Goal: Task Accomplishment & Management: Manage account settings

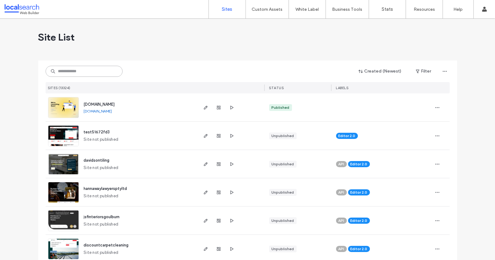
click at [74, 70] on input at bounding box center [84, 71] width 77 height 11
paste input "**********"
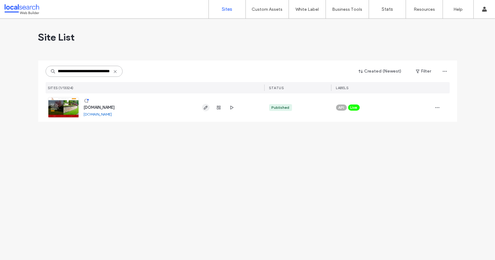
type input "**********"
click at [205, 106] on icon "button" at bounding box center [205, 107] width 5 height 5
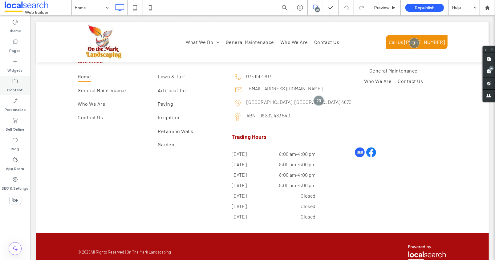
scroll to position [1134, 0]
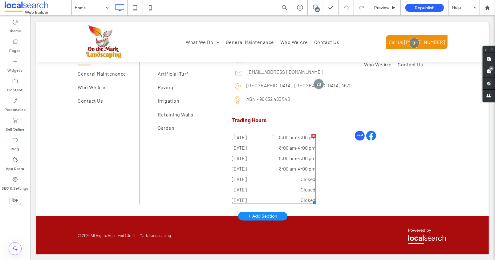
click at [287, 157] on time "8:00 am" at bounding box center [287, 159] width 17 height 6
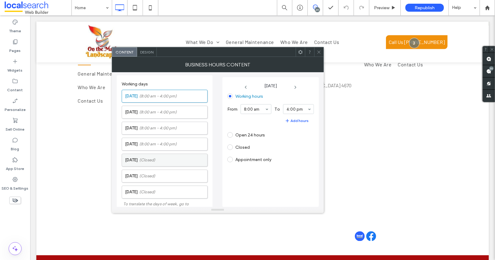
click at [139, 163] on label "Friday (Closed)" at bounding box center [166, 160] width 82 height 12
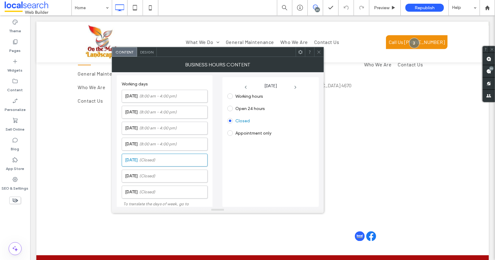
click at [230, 95] on span at bounding box center [230, 97] width 6 height 6
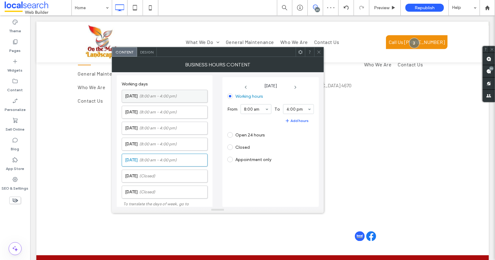
click at [144, 96] on span "(8:00 am - 4:00 pm)" at bounding box center [158, 96] width 38 height 6
click at [163, 114] on span "(8:00 am - 4:00 pm)" at bounding box center [158, 112] width 38 height 6
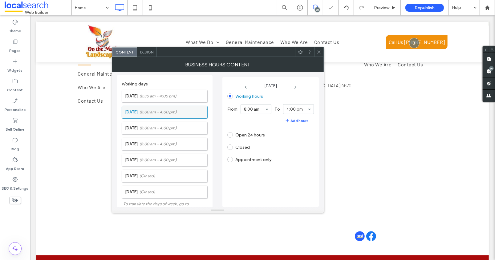
click at [155, 109] on span "(8:00 am - 4:00 pm)" at bounding box center [158, 112] width 38 height 6
click at [175, 125] on span "(8:00 am - 4:00 pm)" at bounding box center [158, 128] width 38 height 6
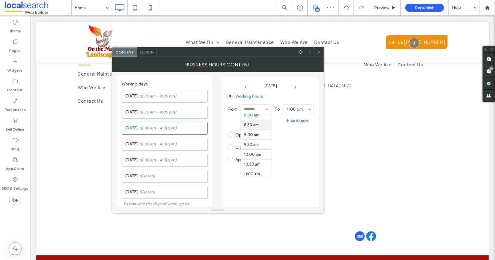
drag, startPoint x: 253, startPoint y: 126, endPoint x: 235, endPoint y: 126, distance: 17.5
click at [160, 141] on span "(8:00 am - 4:00 pm)" at bounding box center [158, 144] width 38 height 6
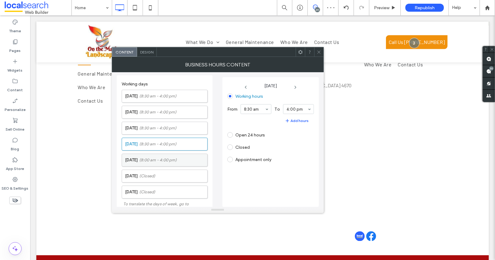
click at [151, 158] on span "(8:00 am - 4:00 pm)" at bounding box center [158, 160] width 38 height 6
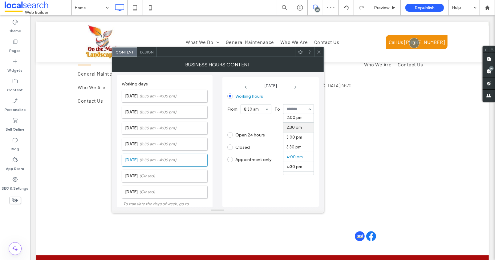
scroll to position [276, 0]
click at [146, 143] on span "(8:30 am - 4:00 pm)" at bounding box center [157, 144] width 37 height 6
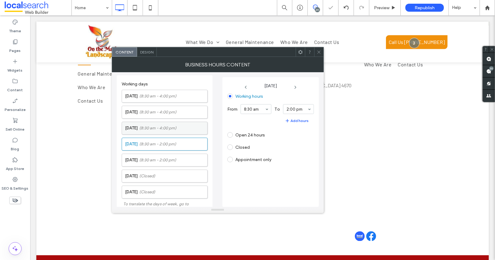
click at [173, 125] on span "(8:30 am - 4:00 pm)" at bounding box center [157, 128] width 37 height 6
click at [165, 111] on span "(8:30 am - 4:00 pm)" at bounding box center [157, 112] width 37 height 6
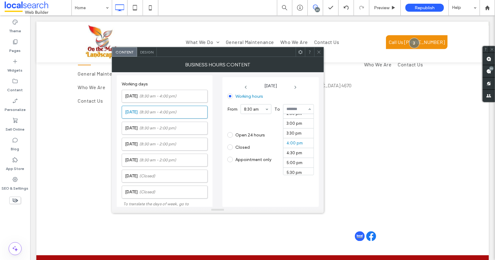
scroll to position [250, 0]
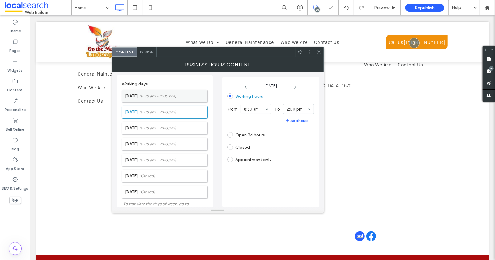
click at [158, 93] on span "(8:30 am - 4:00 pm)" at bounding box center [157, 96] width 37 height 6
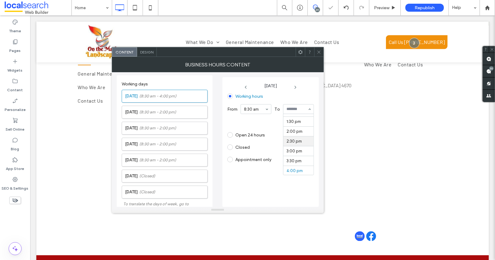
scroll to position [260, 0]
click at [318, 51] on icon at bounding box center [318, 52] width 5 height 5
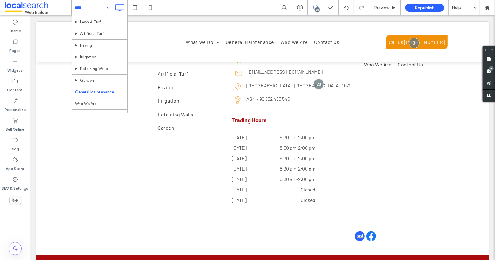
scroll to position [21, 0]
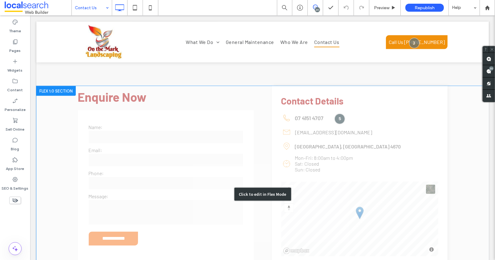
scroll to position [457, 0]
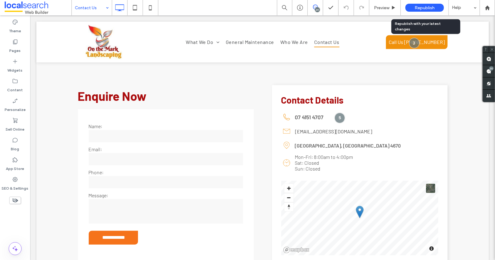
click at [423, 12] on div "Republish" at bounding box center [424, 7] width 38 height 15
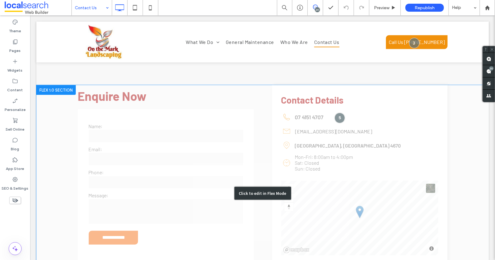
click at [321, 145] on div "Click to edit in Flex Mode" at bounding box center [262, 193] width 452 height 217
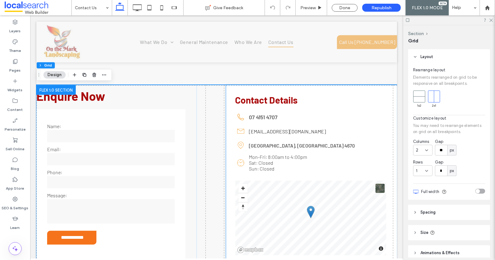
click at [271, 160] on p "Mon-Fri: 8:00am to 4:00pm Sat: Closed" at bounding box center [314, 160] width 130 height 12
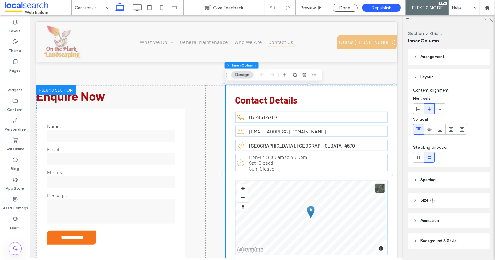
type input "**"
click at [273, 164] on p "Mon-Fri: 8:00am to 4:00pm Sat: Closed" at bounding box center [314, 160] width 130 height 12
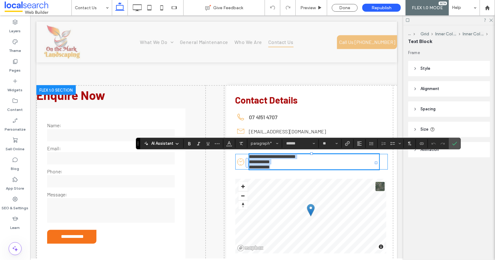
click at [275, 159] on span "**********" at bounding box center [272, 159] width 47 height 10
click at [295, 157] on span "**********" at bounding box center [272, 159] width 47 height 10
click at [272, 157] on span "**********" at bounding box center [272, 159] width 47 height 10
click at [290, 158] on span "**********" at bounding box center [272, 159] width 47 height 10
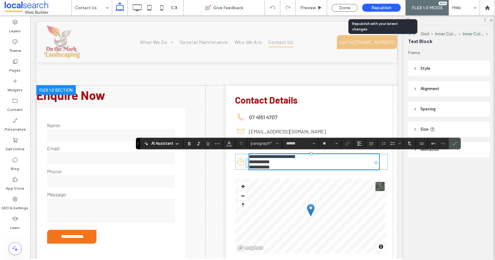
click at [382, 7] on span "Republish" at bounding box center [381, 7] width 20 height 5
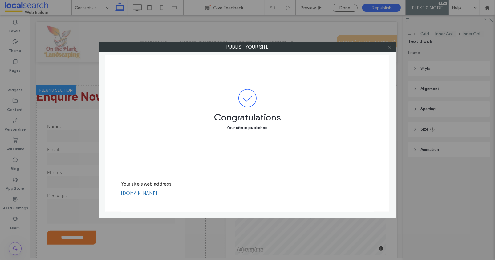
click at [388, 46] on use at bounding box center [388, 47] width 3 height 3
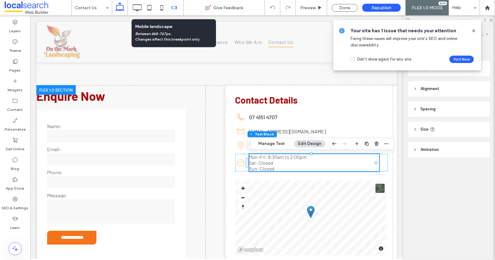
click at [174, 7] on icon at bounding box center [174, 8] width 12 height 12
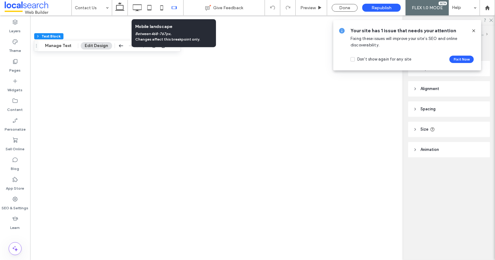
scroll to position [0, 0]
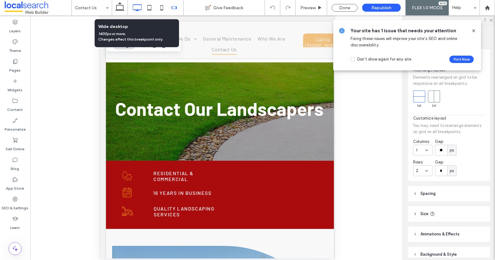
click at [137, 9] on icon at bounding box center [137, 8] width 12 height 12
type input "***"
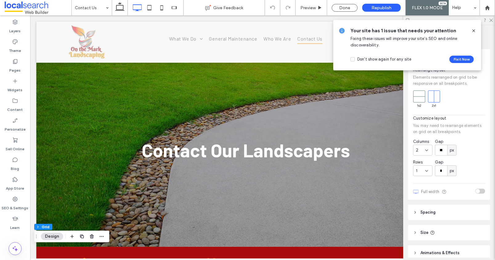
scroll to position [0, 6]
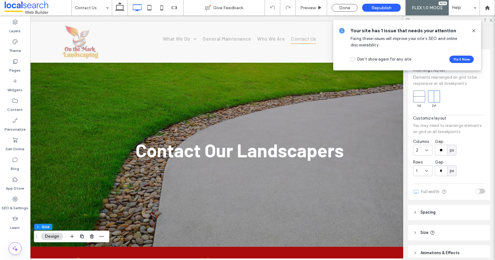
click at [473, 30] on icon at bounding box center [473, 30] width 5 height 5
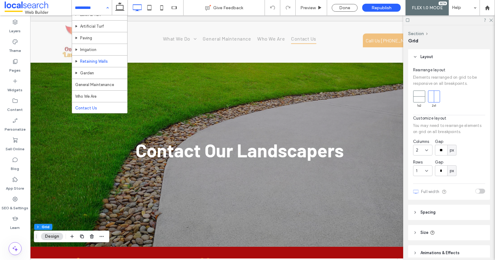
scroll to position [21, 0]
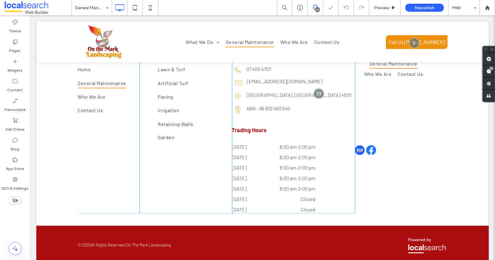
scroll to position [1118, 0]
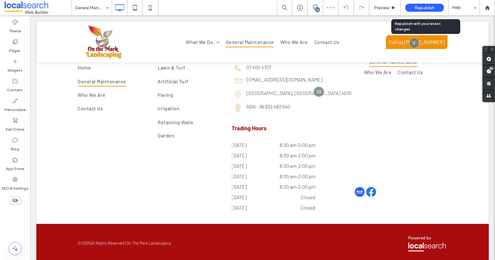
click at [423, 5] on div "Republish" at bounding box center [424, 8] width 38 height 8
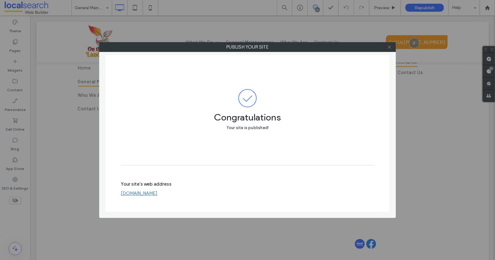
click at [389, 47] on icon at bounding box center [389, 47] width 5 height 5
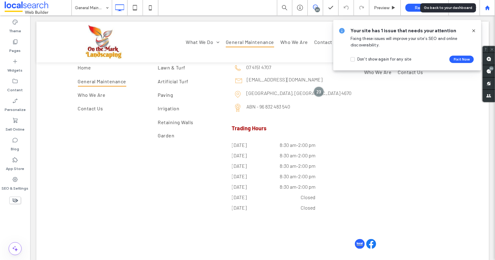
click at [488, 8] on use at bounding box center [486, 7] width 5 height 5
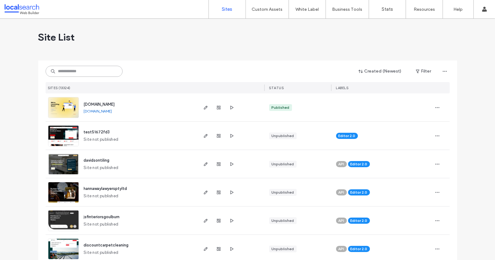
click at [67, 72] on input at bounding box center [84, 71] width 77 height 11
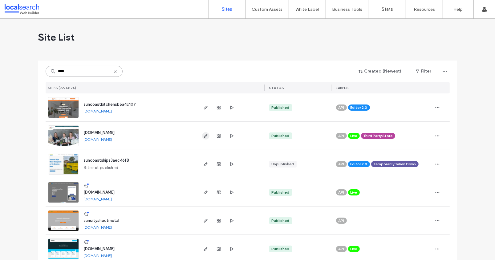
type input "****"
click at [203, 135] on use "button" at bounding box center [205, 136] width 4 height 4
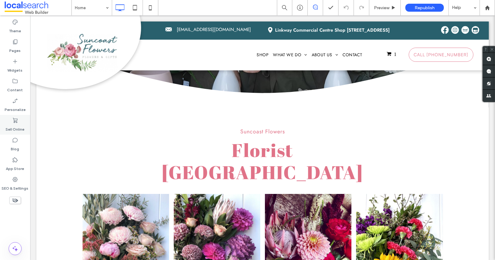
click at [17, 120] on icon at bounding box center [15, 121] width 6 height 6
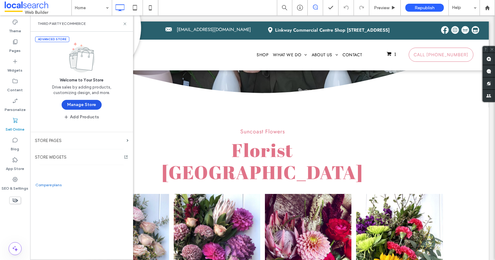
click at [83, 106] on button "Manage Store" at bounding box center [82, 105] width 40 height 10
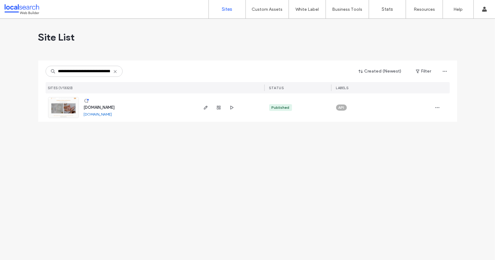
drag, startPoint x: 111, startPoint y: 71, endPoint x: 24, endPoint y: 71, distance: 86.5
click at [24, 71] on div "**********" at bounding box center [247, 140] width 495 height 242
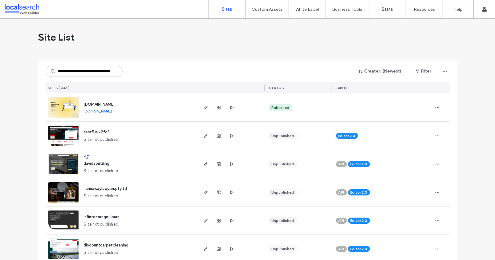
scroll to position [0, 34]
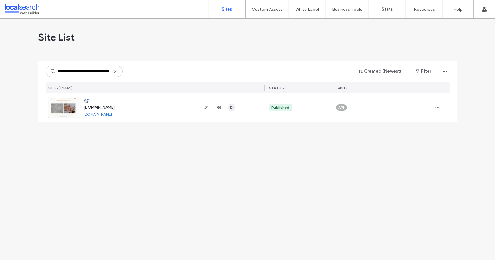
type input "**********"
click at [233, 108] on icon "button" at bounding box center [231, 107] width 5 height 5
click at [205, 108] on icon "button" at bounding box center [205, 107] width 5 height 5
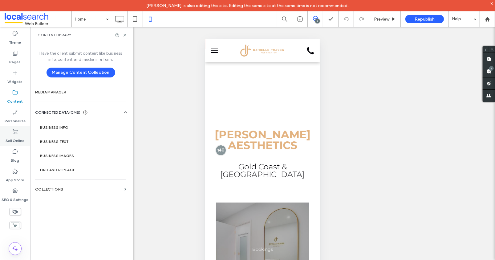
click at [16, 132] on use at bounding box center [15, 132] width 5 height 5
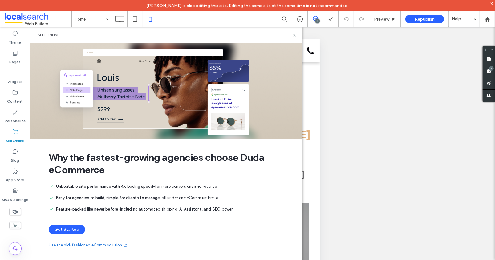
click at [293, 34] on icon at bounding box center [294, 35] width 5 height 5
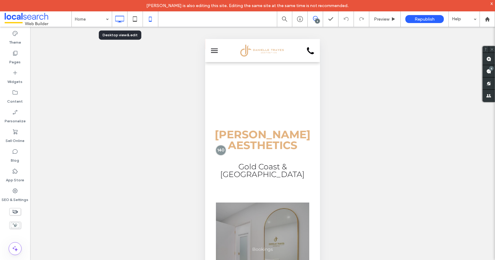
click at [118, 18] on icon at bounding box center [119, 19] width 12 height 12
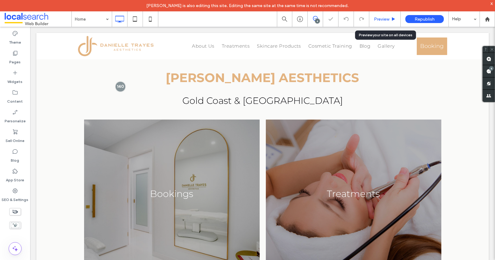
click at [388, 20] on span "Preview" at bounding box center [381, 19] width 15 height 5
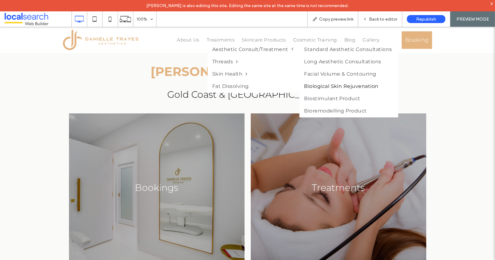
click at [330, 87] on link "Biological Skin Rejuvenation" at bounding box center [347, 86] width 97 height 12
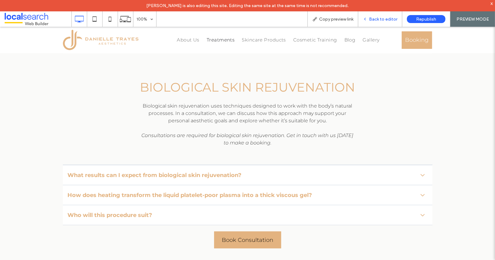
drag, startPoint x: 381, startPoint y: 20, endPoint x: 361, endPoint y: 20, distance: 20.0
click at [381, 20] on span "Back to editor" at bounding box center [383, 19] width 28 height 5
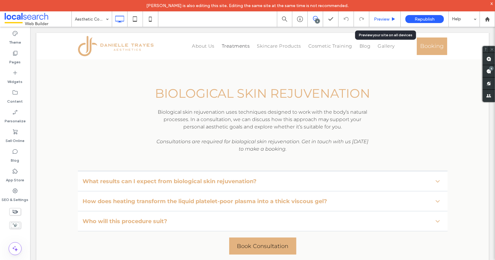
click at [378, 21] on span "Preview" at bounding box center [381, 19] width 15 height 5
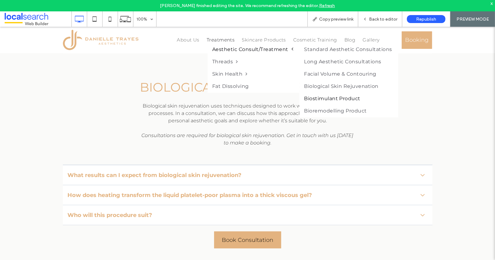
click at [323, 100] on link "Biostimulant Product" at bounding box center [347, 99] width 97 height 12
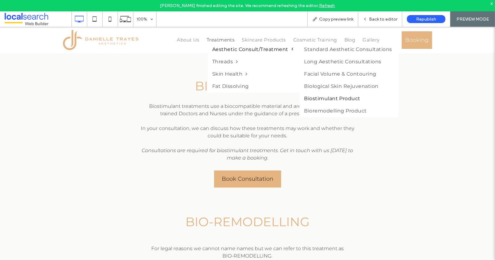
scroll to position [1200, 0]
click at [331, 113] on link "Bioremodelling Product" at bounding box center [347, 111] width 97 height 12
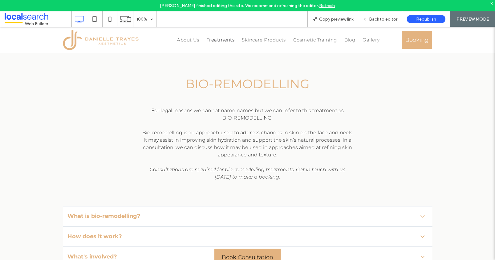
scroll to position [1338, 0]
click at [383, 20] on span "Back to editor" at bounding box center [383, 19] width 28 height 5
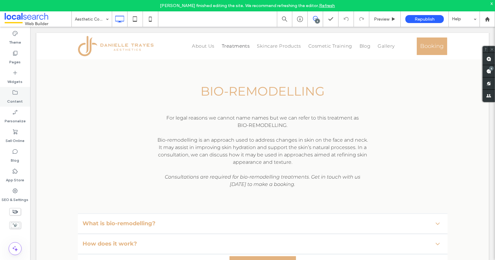
click at [18, 99] on label "Content" at bounding box center [15, 100] width 16 height 9
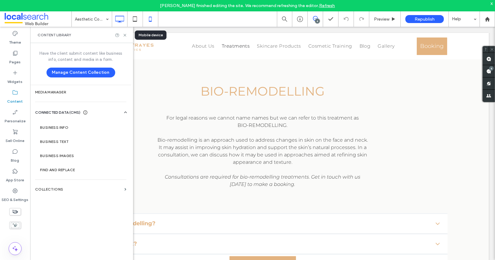
click at [152, 19] on icon at bounding box center [150, 19] width 12 height 12
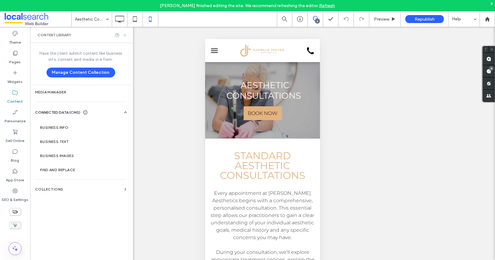
click at [125, 34] on use at bounding box center [124, 35] width 2 height 2
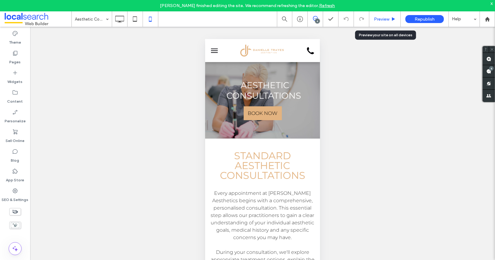
click at [383, 17] on span "Preview" at bounding box center [381, 19] width 15 height 5
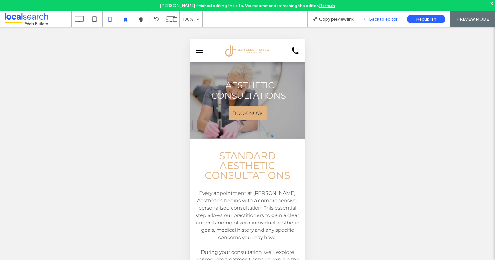
click at [387, 18] on span "Back to editor" at bounding box center [383, 19] width 28 height 5
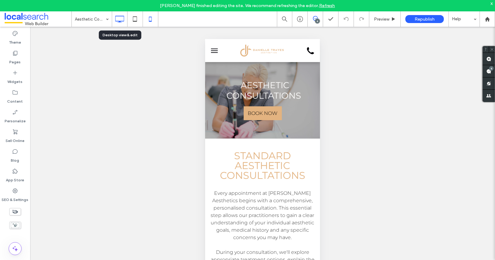
click at [122, 18] on icon at bounding box center [119, 19] width 12 height 12
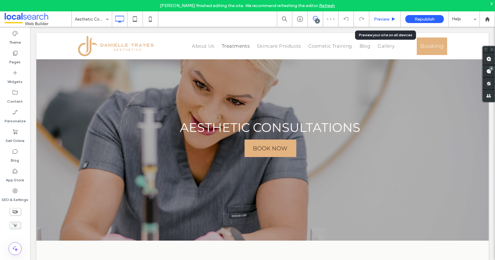
click at [385, 18] on span "Preview" at bounding box center [381, 19] width 15 height 5
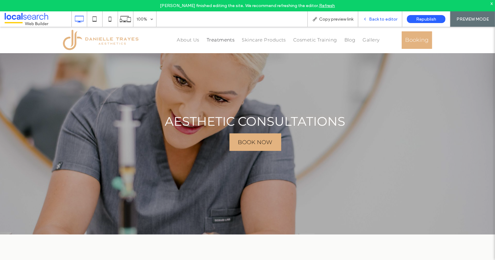
click at [377, 20] on span "Back to editor" at bounding box center [383, 19] width 28 height 5
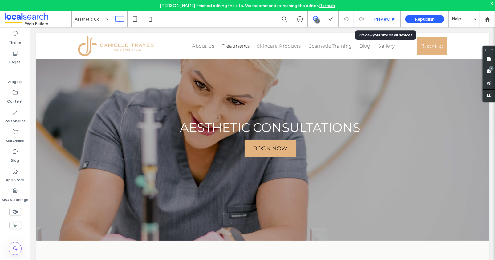
click at [383, 19] on span "Preview" at bounding box center [381, 19] width 15 height 5
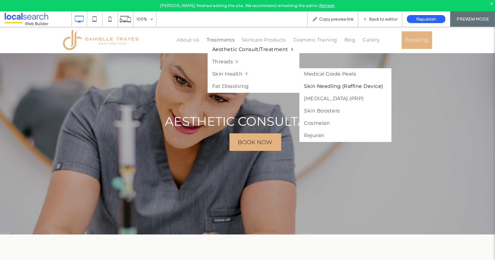
click at [327, 87] on link "Skin Needling (Raffine Device)" at bounding box center [344, 86] width 90 height 12
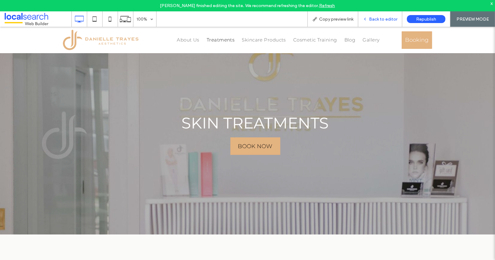
click at [386, 19] on span "Back to editor" at bounding box center [383, 19] width 28 height 5
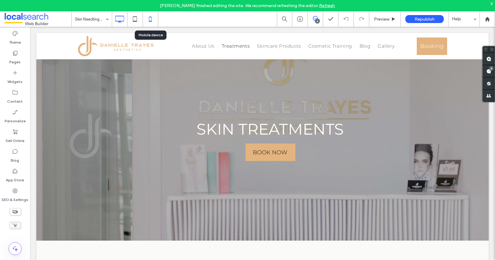
click at [155, 18] on icon at bounding box center [150, 19] width 12 height 12
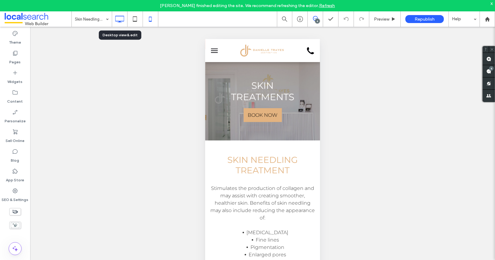
click at [119, 19] on icon at bounding box center [119, 19] width 12 height 12
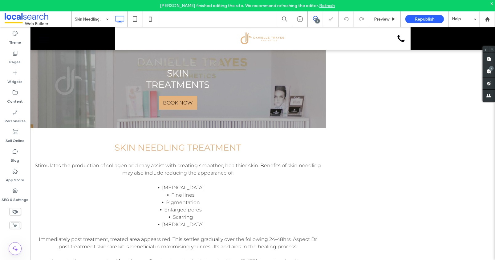
drag, startPoint x: 12, startPoint y: 197, endPoint x: 30, endPoint y: 197, distance: 17.9
click at [12, 197] on label "SEO & Settings" at bounding box center [15, 198] width 27 height 9
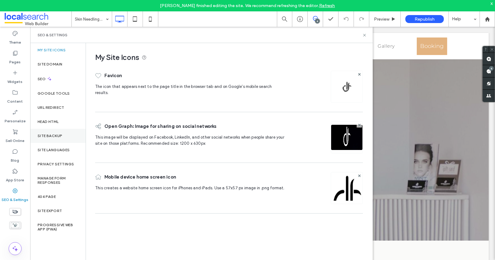
click at [53, 137] on label "Site Backup" at bounding box center [50, 136] width 25 height 4
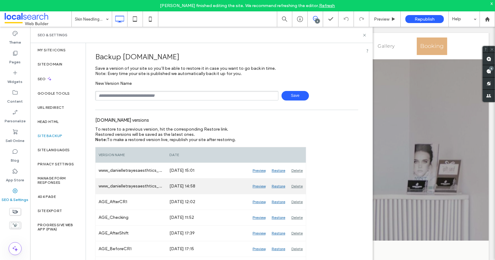
click at [261, 187] on div "Preview" at bounding box center [258, 186] width 19 height 15
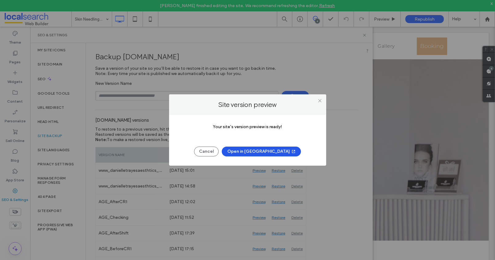
click at [262, 152] on button "Open in [GEOGRAPHIC_DATA]" at bounding box center [261, 152] width 79 height 10
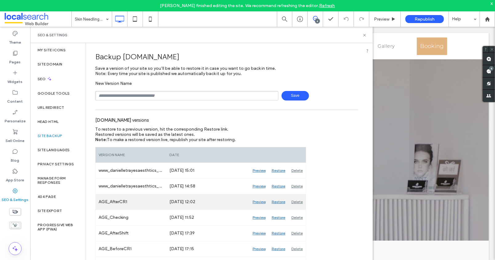
click at [258, 202] on div "Preview" at bounding box center [258, 201] width 19 height 15
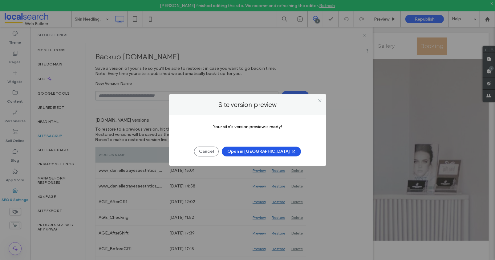
click at [258, 148] on button "Open in [GEOGRAPHIC_DATA]" at bounding box center [261, 152] width 79 height 10
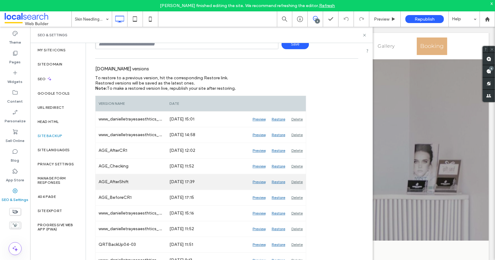
scroll to position [55, 0]
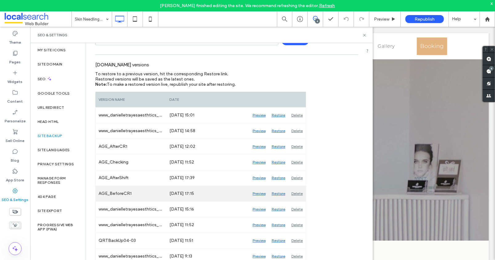
click at [258, 192] on div "Preview" at bounding box center [258, 193] width 19 height 15
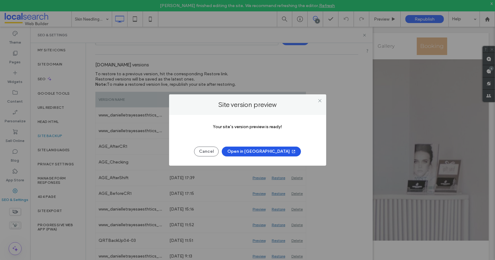
click at [260, 150] on button "Open in [GEOGRAPHIC_DATA]" at bounding box center [261, 152] width 79 height 10
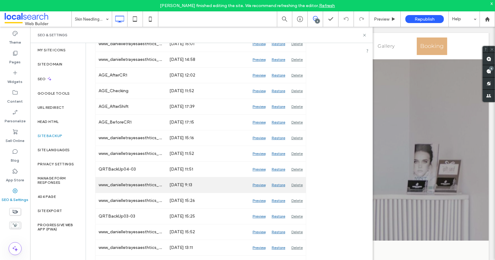
scroll to position [134, 0]
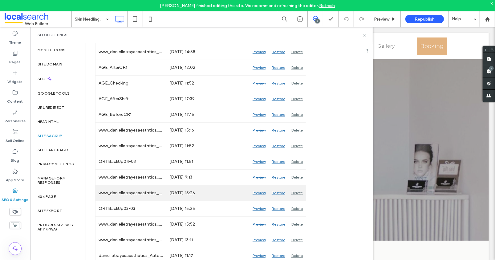
click at [259, 193] on div "Preview" at bounding box center [258, 193] width 19 height 15
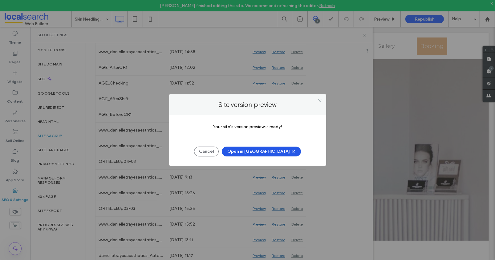
click at [263, 150] on button "Open in [GEOGRAPHIC_DATA]" at bounding box center [261, 152] width 79 height 10
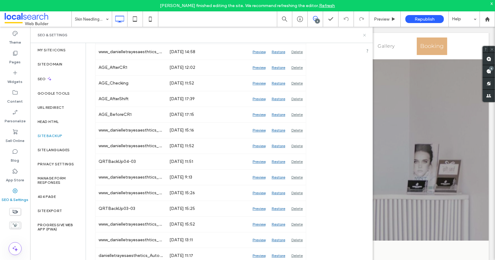
click at [365, 34] on icon at bounding box center [364, 35] width 5 height 5
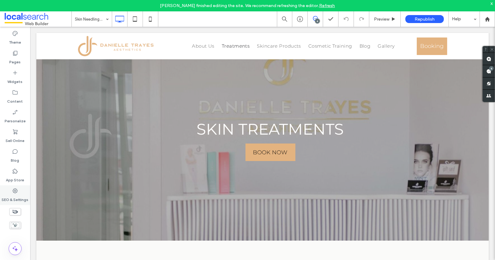
click at [20, 198] on label "SEO & Settings" at bounding box center [15, 198] width 27 height 9
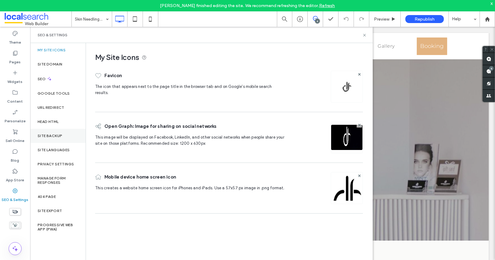
click at [50, 136] on label "Site Backup" at bounding box center [50, 136] width 25 height 4
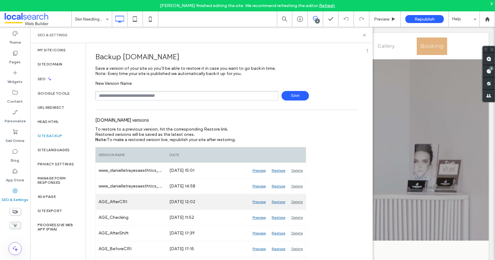
click at [261, 202] on div "Preview" at bounding box center [258, 201] width 19 height 15
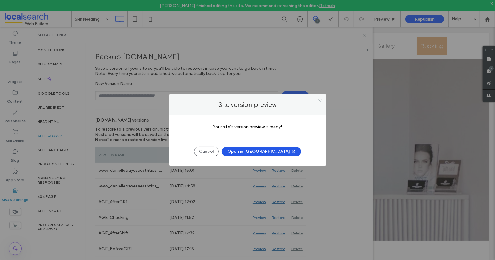
click at [255, 150] on button "Open in [GEOGRAPHIC_DATA]" at bounding box center [261, 152] width 79 height 10
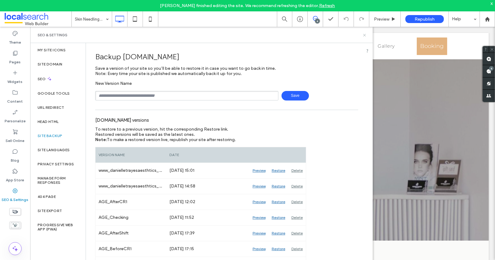
click at [363, 34] on use at bounding box center [364, 35] width 2 height 2
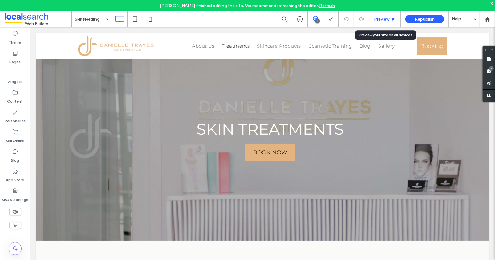
click at [385, 18] on span "Preview" at bounding box center [381, 19] width 15 height 5
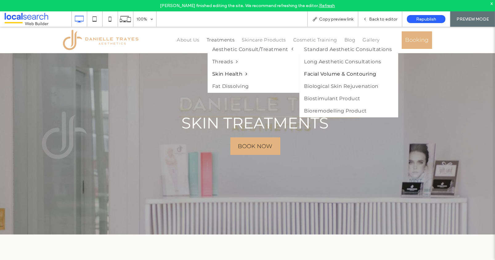
click at [341, 74] on link "Facial Volume & Contouring" at bounding box center [347, 74] width 97 height 12
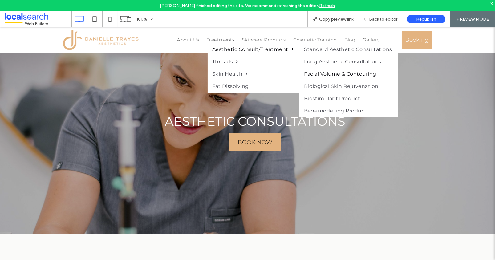
click at [323, 74] on link "Facial Volume & Contouring" at bounding box center [347, 74] width 97 height 12
click at [318, 87] on link "Biological Skin Rejuvenation" at bounding box center [347, 86] width 97 height 12
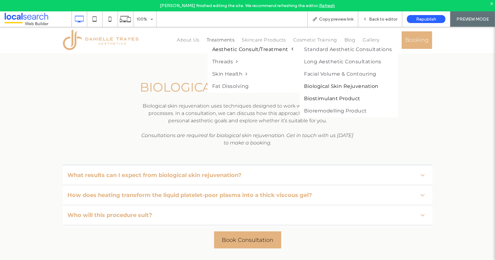
click at [330, 100] on link "Biostimulant Product" at bounding box center [347, 99] width 97 height 12
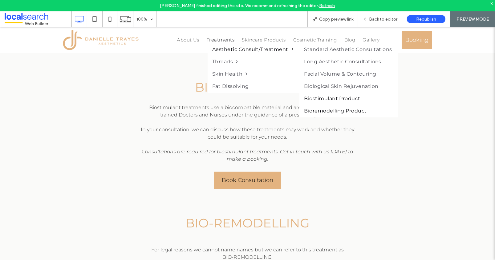
click at [328, 111] on link "Bioremodelling Product" at bounding box center [347, 111] width 97 height 12
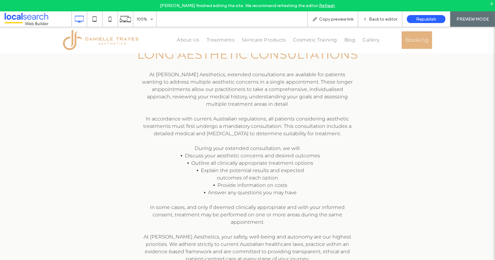
scroll to position [214, 0]
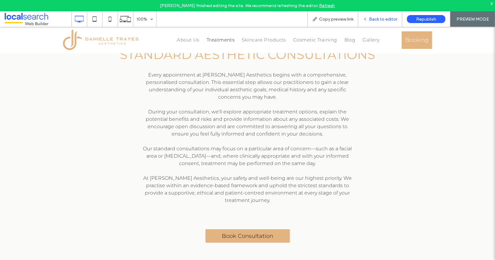
click at [376, 19] on span "Back to editor" at bounding box center [383, 19] width 28 height 5
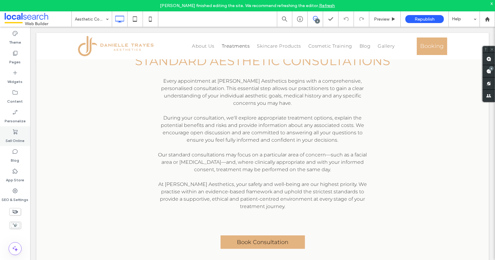
click at [20, 140] on label "Sell Online" at bounding box center [15, 139] width 19 height 9
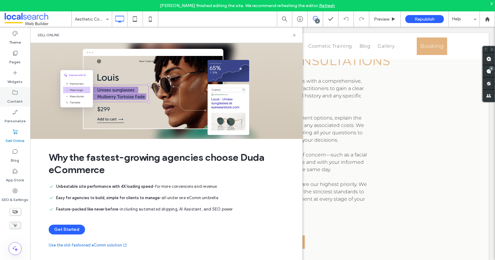
click at [14, 99] on label "Content" at bounding box center [15, 100] width 16 height 9
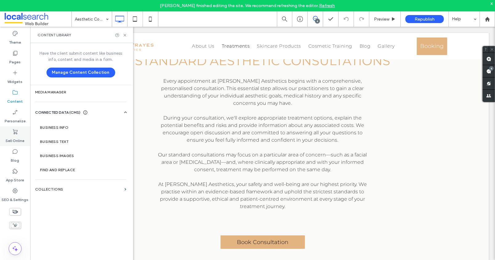
click at [13, 137] on label "Sell Online" at bounding box center [15, 139] width 19 height 9
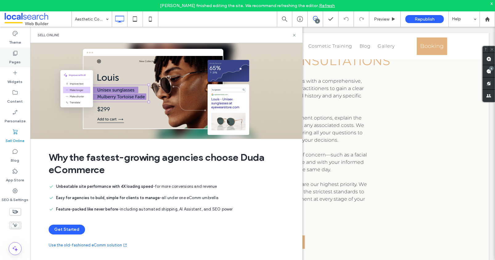
click at [17, 57] on label "Pages" at bounding box center [15, 60] width 11 height 9
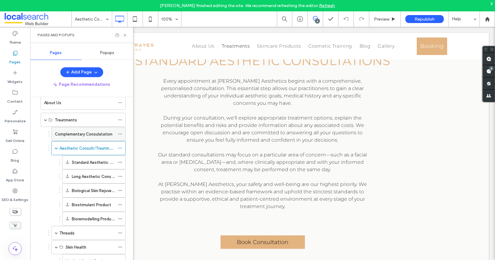
scroll to position [45, 0]
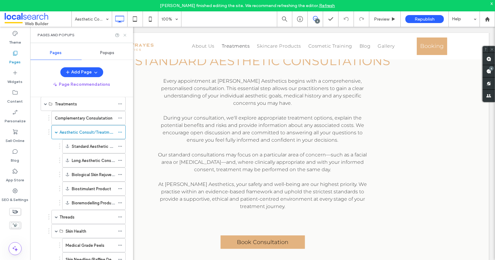
click at [125, 34] on icon at bounding box center [124, 35] width 5 height 5
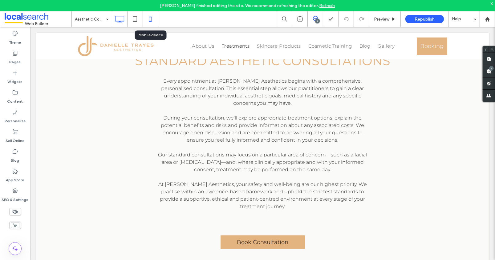
click at [150, 16] on icon at bounding box center [150, 19] width 12 height 12
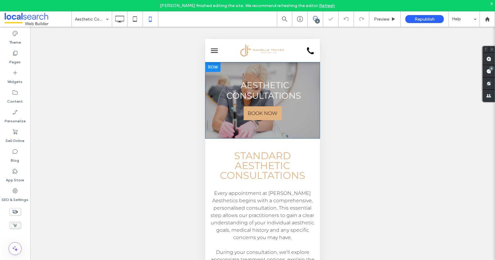
scroll to position [0, 0]
click at [214, 49] on button "menu" at bounding box center [214, 50] width 12 height 12
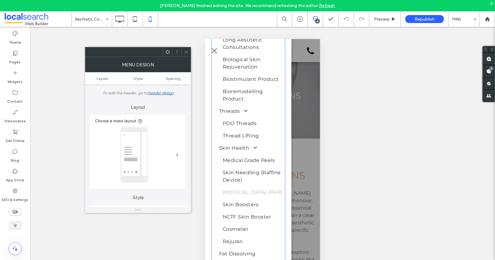
scroll to position [162, 0]
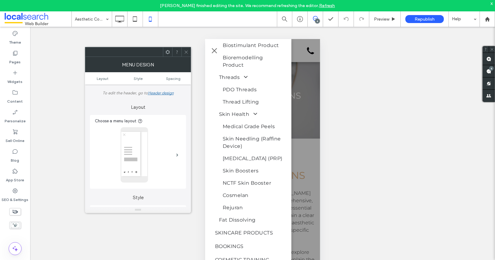
drag, startPoint x: 186, startPoint y: 52, endPoint x: 18, endPoint y: 15, distance: 171.4
click at [186, 52] on icon at bounding box center [186, 52] width 5 height 5
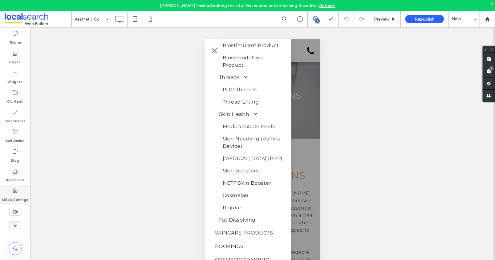
click at [13, 192] on icon at bounding box center [15, 191] width 6 height 6
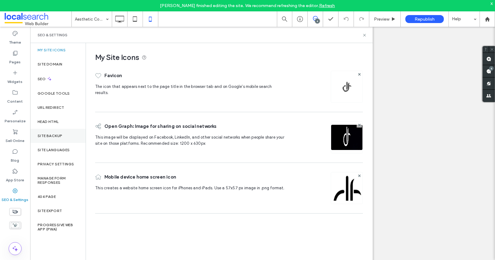
click at [50, 136] on label "Site Backup" at bounding box center [50, 136] width 25 height 4
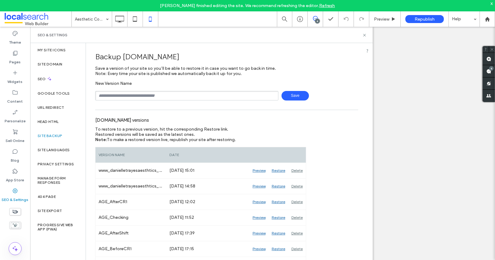
scroll to position [88, 0]
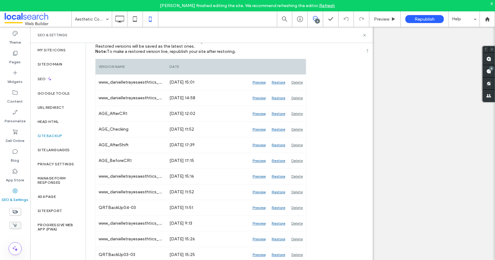
click at [365, 33] on icon at bounding box center [364, 35] width 5 height 5
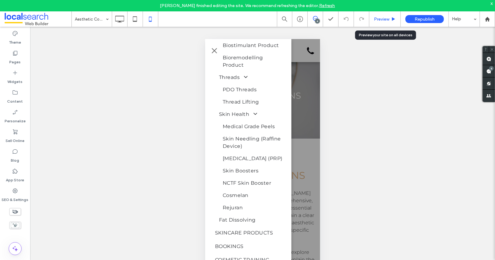
click at [387, 18] on span "Preview" at bounding box center [381, 19] width 15 height 5
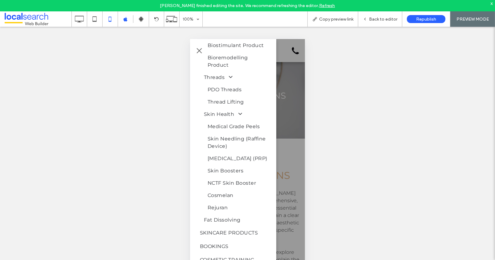
click at [198, 50] on span "menu" at bounding box center [198, 50] width 5 height 5
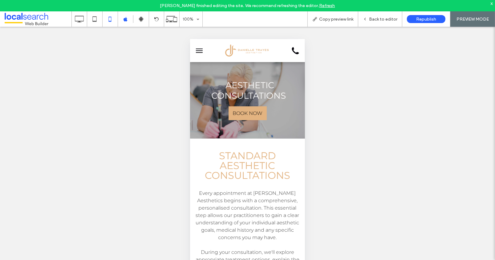
click at [198, 47] on button "menu" at bounding box center [199, 50] width 12 height 12
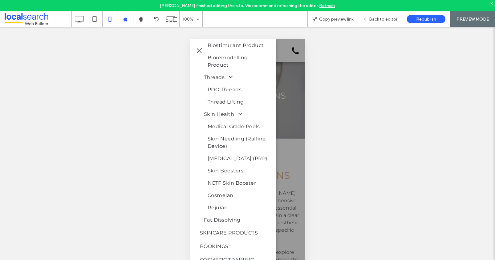
click at [199, 49] on span "menu" at bounding box center [198, 50] width 5 height 5
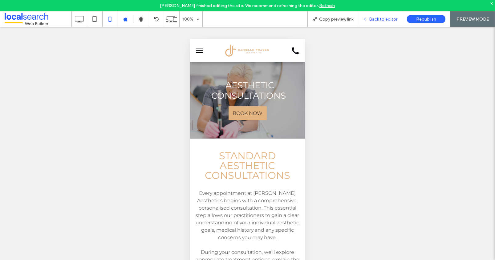
click at [382, 17] on span "Back to editor" at bounding box center [383, 19] width 28 height 5
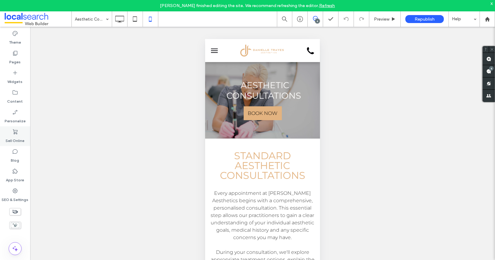
click at [14, 133] on use at bounding box center [15, 132] width 5 height 5
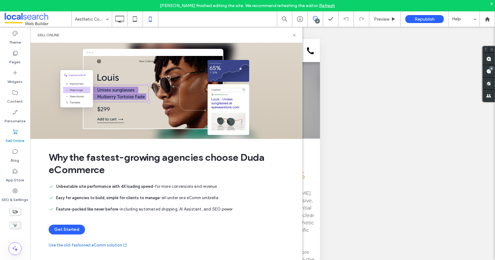
click at [17, 134] on use at bounding box center [15, 132] width 5 height 5
click at [17, 193] on icon at bounding box center [15, 191] width 6 height 6
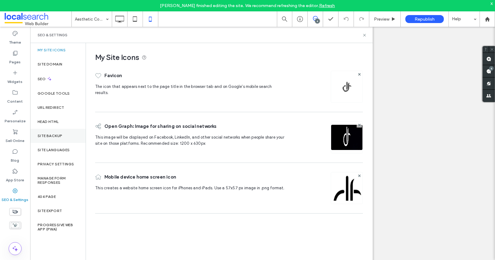
click at [50, 134] on label "Site Backup" at bounding box center [50, 136] width 25 height 4
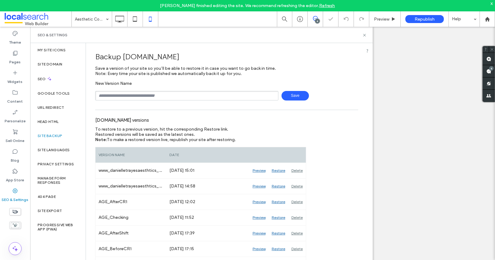
click at [184, 99] on input "text" at bounding box center [186, 96] width 183 height 10
type input "**********"
click at [294, 96] on span "Save" at bounding box center [294, 96] width 27 height 10
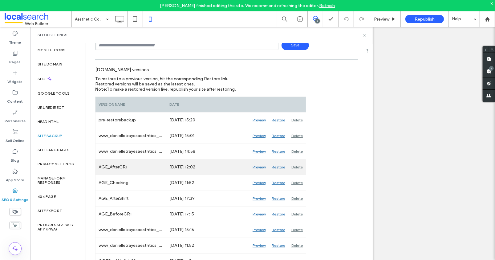
scroll to position [55, 0]
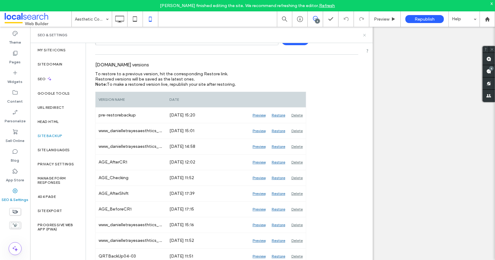
click at [364, 34] on icon at bounding box center [364, 35] width 5 height 5
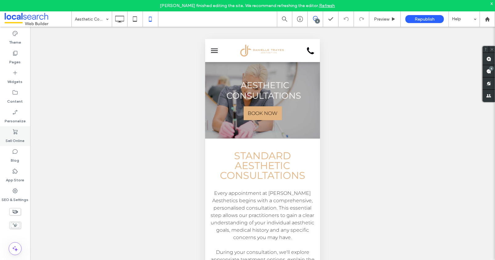
click at [13, 135] on label "Sell Online" at bounding box center [15, 139] width 19 height 9
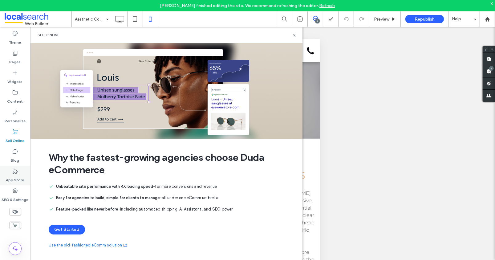
click at [16, 181] on label "App Store" at bounding box center [15, 178] width 18 height 9
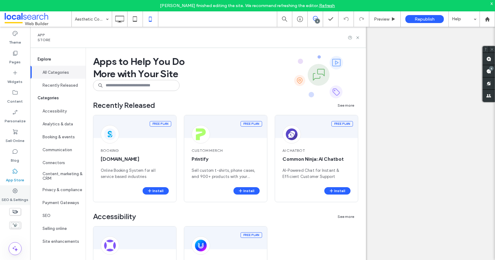
click at [13, 194] on label "SEO & Settings" at bounding box center [15, 198] width 27 height 9
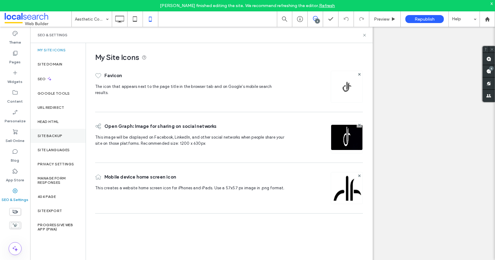
click at [52, 134] on label "Site Backup" at bounding box center [50, 136] width 25 height 4
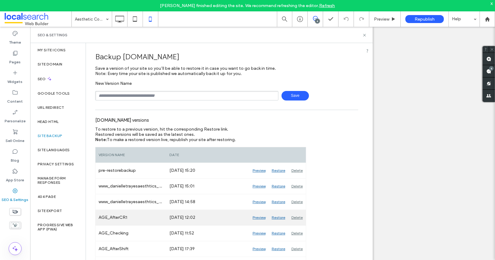
click at [260, 217] on div "Preview" at bounding box center [258, 217] width 19 height 15
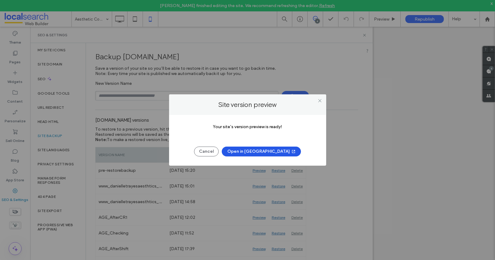
click at [258, 151] on button "Open in New Tab" at bounding box center [261, 152] width 79 height 10
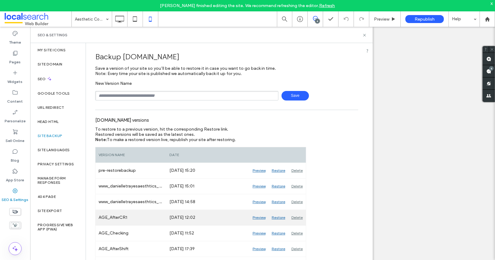
click at [279, 218] on div "Restore" at bounding box center [278, 217] width 20 height 15
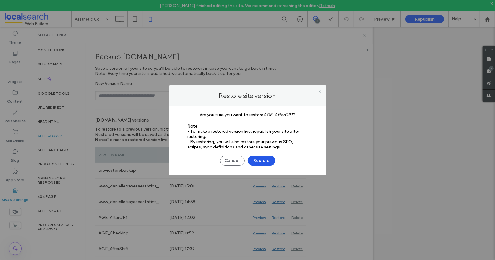
click at [260, 160] on button "Restore" at bounding box center [261, 161] width 28 height 10
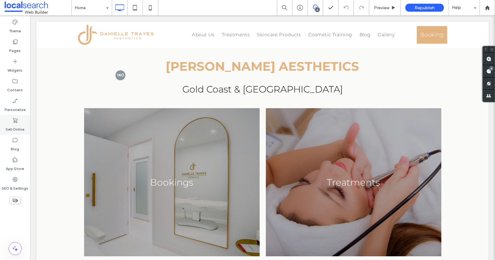
click at [16, 130] on label "Sell Online" at bounding box center [15, 128] width 19 height 9
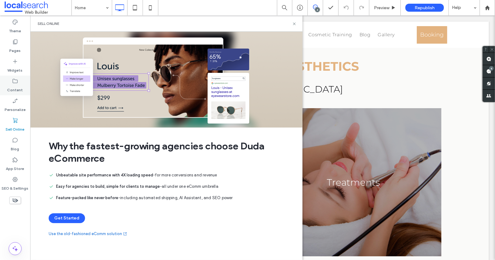
click at [17, 84] on icon at bounding box center [15, 81] width 6 height 6
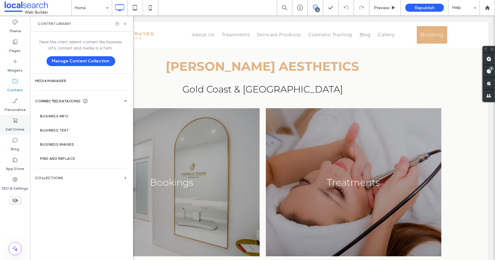
click at [18, 126] on label "Sell Online" at bounding box center [15, 128] width 19 height 9
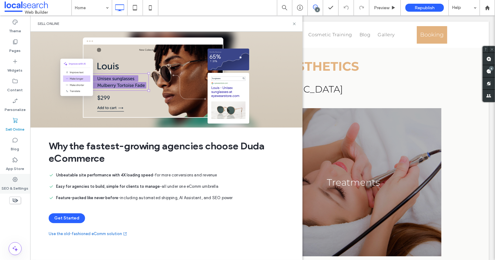
click at [15, 183] on label "SEO & Settings" at bounding box center [15, 187] width 27 height 9
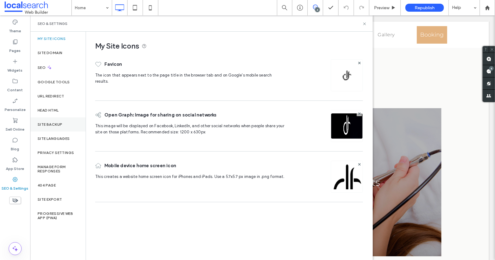
click at [47, 125] on label "Site Backup" at bounding box center [50, 124] width 25 height 4
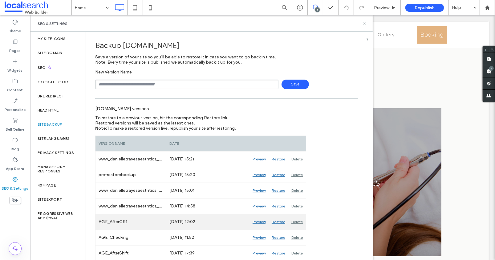
click at [259, 221] on div "Preview" at bounding box center [258, 221] width 19 height 15
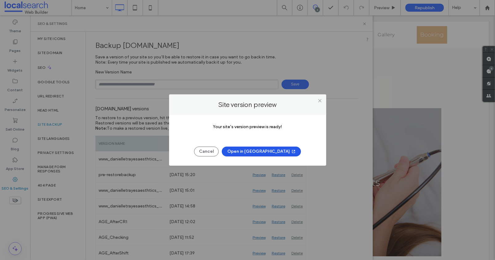
click at [263, 150] on button "Open in New Tab" at bounding box center [261, 152] width 79 height 10
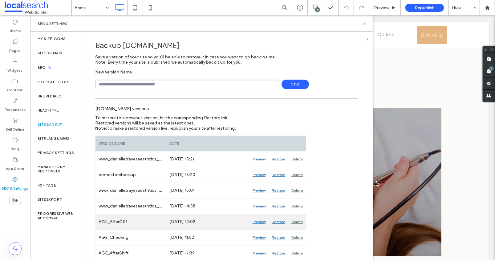
click at [261, 222] on div "Preview" at bounding box center [258, 221] width 19 height 15
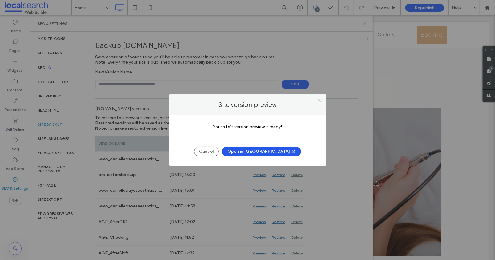
click at [266, 151] on button "Open in New Tab" at bounding box center [261, 152] width 79 height 10
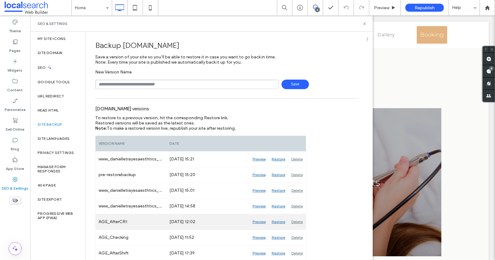
click at [278, 222] on div "Restore" at bounding box center [278, 221] width 20 height 15
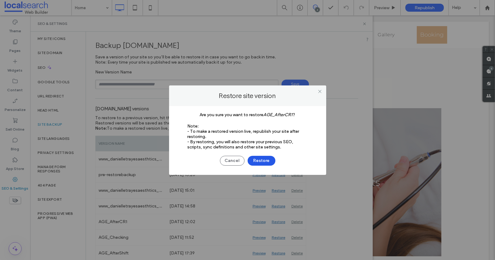
click at [264, 161] on button "Restore" at bounding box center [261, 161] width 28 height 10
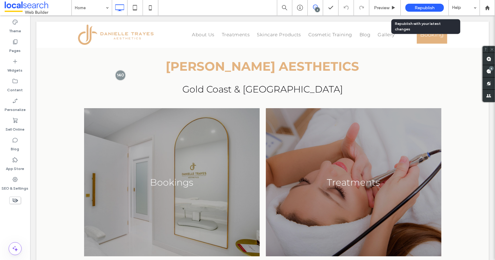
click at [420, 7] on span "Republish" at bounding box center [424, 7] width 20 height 5
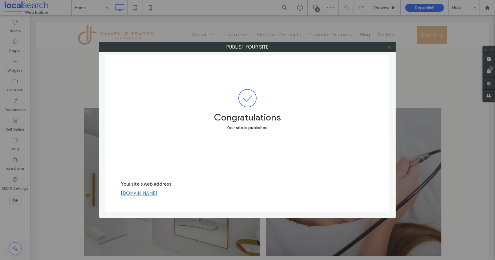
click at [387, 47] on icon at bounding box center [389, 47] width 5 height 5
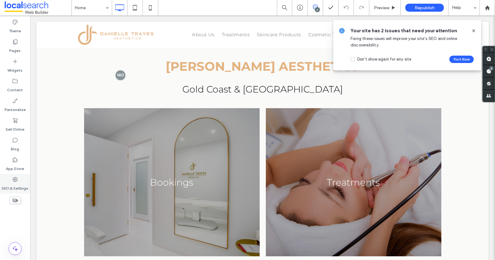
click at [15, 185] on label "SEO & Settings" at bounding box center [15, 187] width 27 height 9
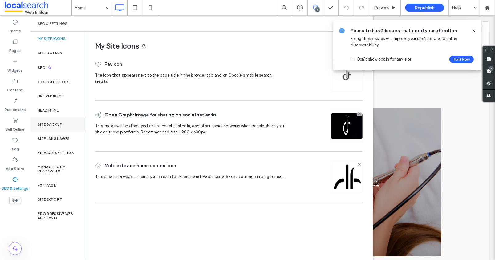
click at [53, 126] on label "Site Backup" at bounding box center [50, 124] width 25 height 4
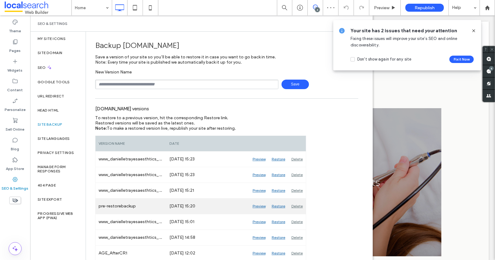
click at [260, 206] on div "Preview" at bounding box center [258, 206] width 19 height 15
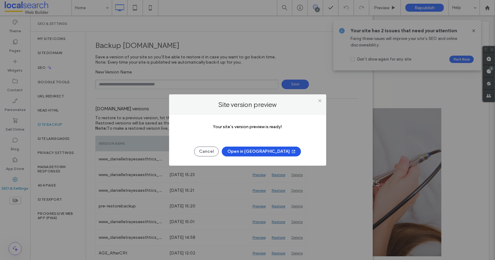
click at [259, 154] on button "Open in [GEOGRAPHIC_DATA]" at bounding box center [261, 152] width 79 height 10
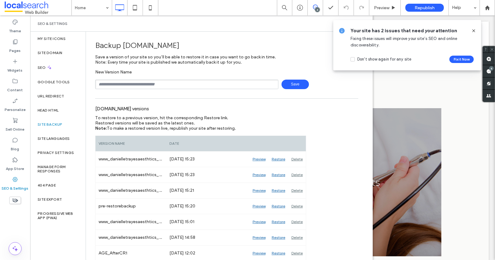
click at [471, 30] on icon at bounding box center [473, 30] width 5 height 5
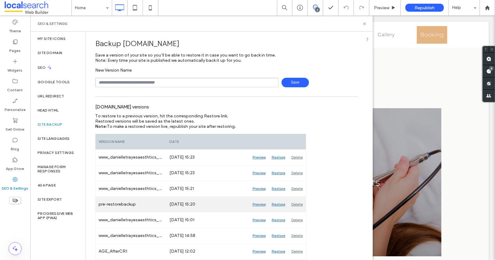
scroll to position [3, 0]
click at [279, 203] on div "Restore" at bounding box center [278, 203] width 20 height 15
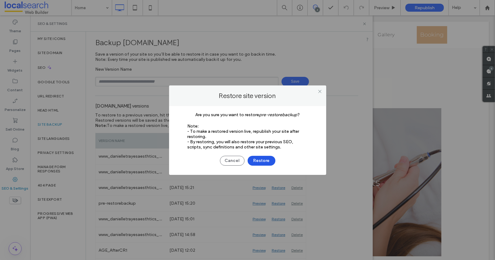
click at [261, 160] on button "Restore" at bounding box center [261, 161] width 28 height 10
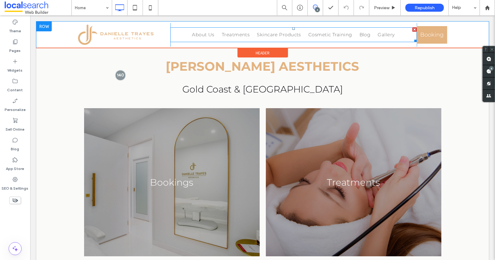
click at [180, 35] on nav "About Us Treatments Aesthetic Consult/Treatment Standard Aesthetic Consultation…" at bounding box center [293, 34] width 246 height 15
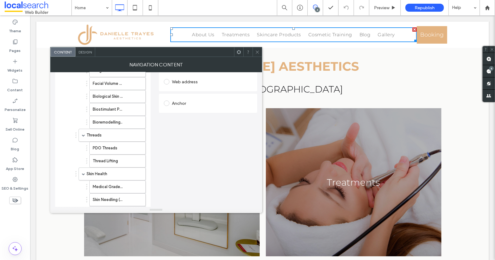
scroll to position [159, 0]
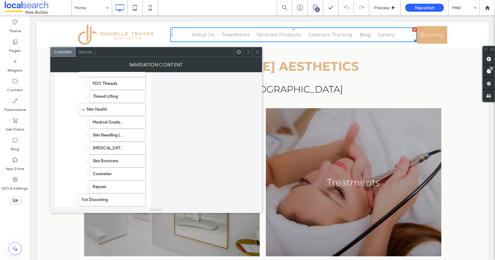
drag, startPoint x: 256, startPoint y: 52, endPoint x: 172, endPoint y: 2, distance: 98.0
click at [256, 52] on icon at bounding box center [257, 52] width 5 height 5
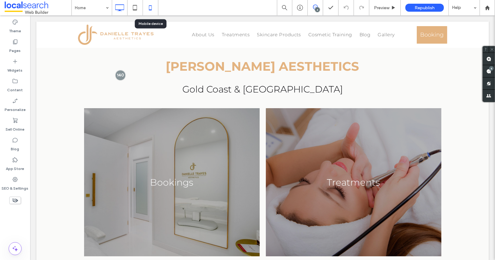
click at [152, 10] on icon at bounding box center [150, 8] width 12 height 12
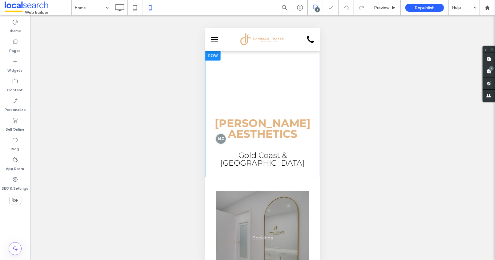
scroll to position [0, 0]
click at [213, 36] on button "menu" at bounding box center [214, 39] width 12 height 12
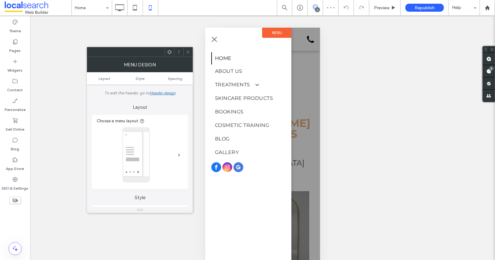
click at [187, 51] on icon at bounding box center [188, 52] width 5 height 5
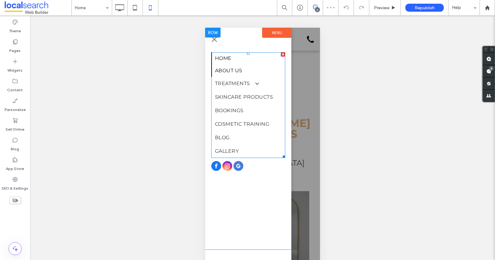
click at [256, 67] on link "About Us" at bounding box center [248, 70] width 74 height 12
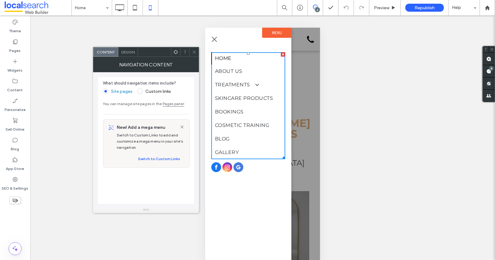
click at [194, 51] on icon at bounding box center [194, 52] width 5 height 5
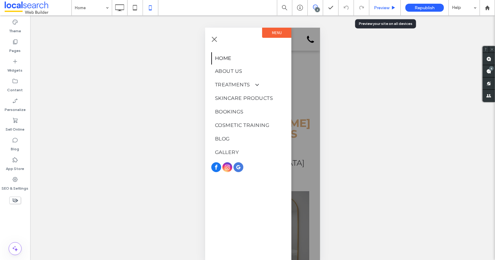
click at [382, 8] on span "Preview" at bounding box center [381, 7] width 15 height 5
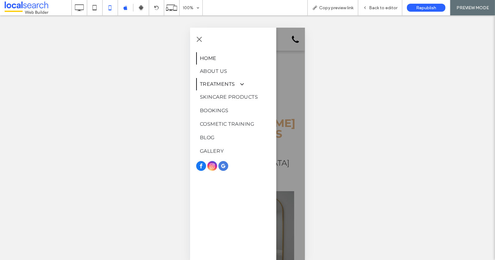
click at [239, 85] on span at bounding box center [238, 84] width 10 height 6
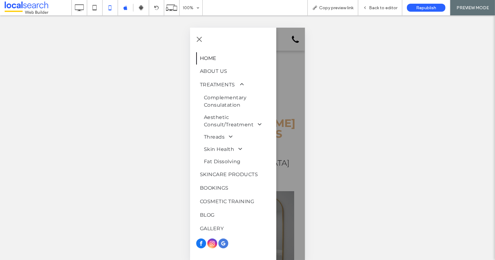
click at [200, 40] on span "menu" at bounding box center [198, 38] width 5 height 5
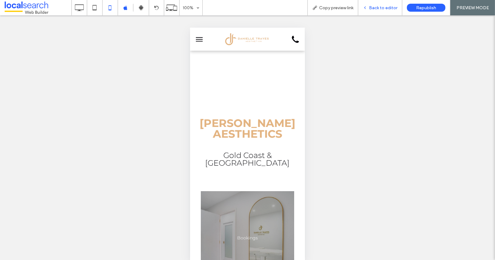
click at [377, 9] on span "Back to editor" at bounding box center [383, 7] width 28 height 5
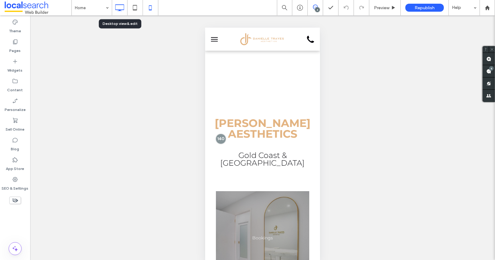
click at [118, 8] on icon at bounding box center [119, 8] width 12 height 12
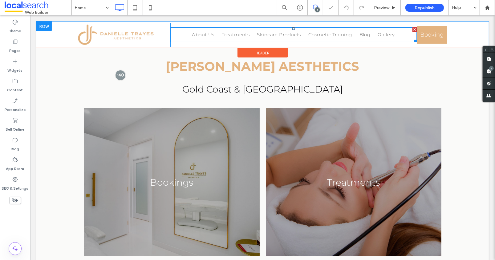
click at [183, 34] on nav "About Us Treatments Aesthetic Consult/Treatment Standard Aesthetic Consultation…" at bounding box center [293, 34] width 246 height 15
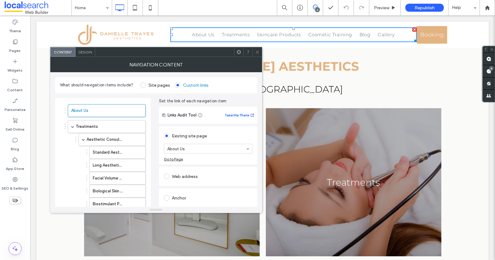
click at [258, 52] on icon at bounding box center [257, 52] width 5 height 5
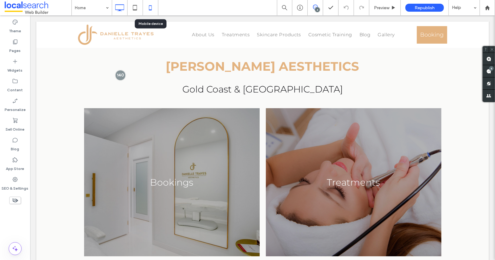
click at [149, 9] on use at bounding box center [150, 7] width 3 height 5
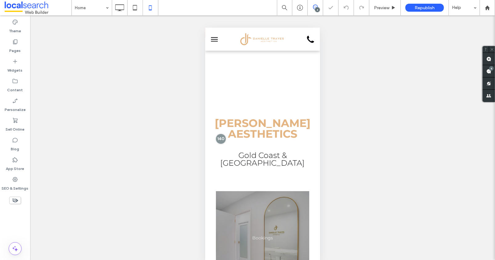
click at [212, 41] on span "menu" at bounding box center [213, 41] width 7 height 1
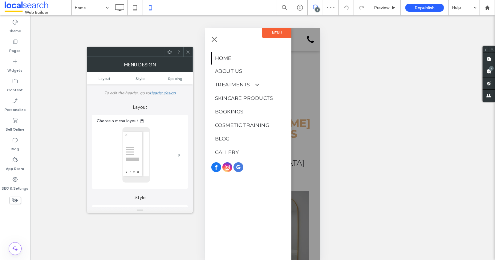
click at [189, 51] on icon at bounding box center [188, 52] width 5 height 5
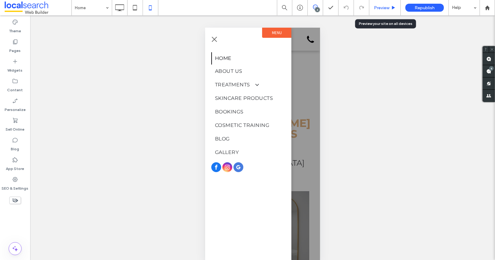
click at [384, 10] on span "Preview" at bounding box center [381, 7] width 15 height 5
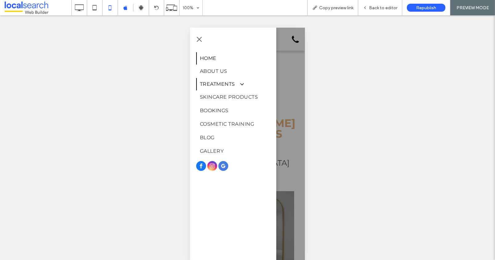
click at [236, 85] on span at bounding box center [238, 84] width 10 height 6
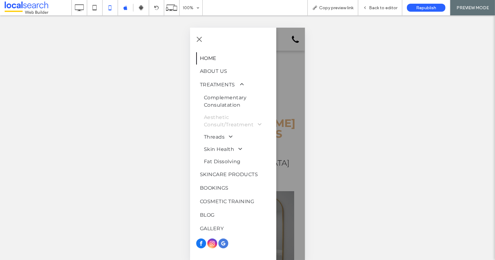
click at [258, 124] on span at bounding box center [256, 124] width 9 height 6
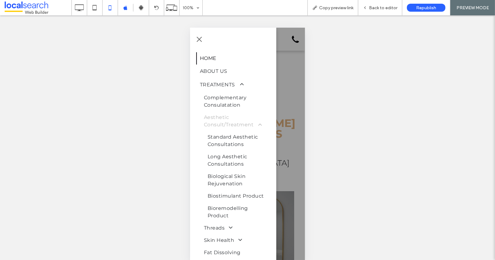
click at [258, 124] on span at bounding box center [256, 124] width 9 height 6
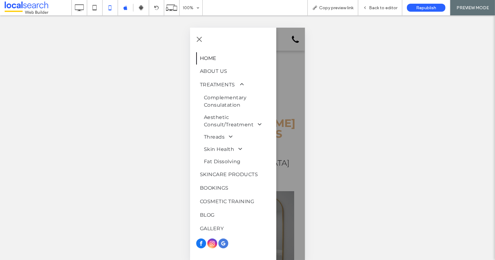
click at [198, 39] on span "menu" at bounding box center [198, 38] width 5 height 5
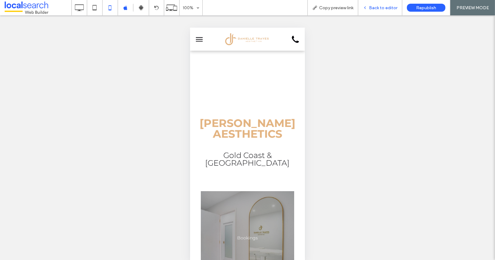
click at [379, 8] on span "Back to editor" at bounding box center [383, 7] width 28 height 5
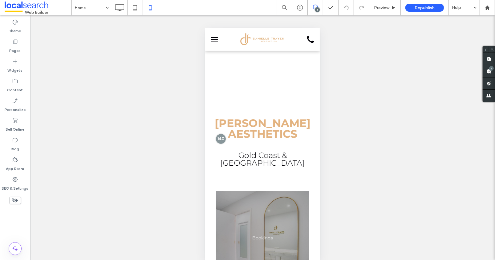
click at [215, 41] on span "menu" at bounding box center [213, 41] width 7 height 1
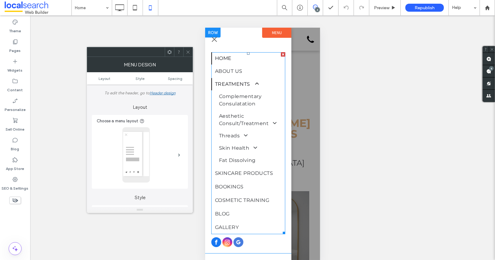
click at [261, 82] on link "Treatments" at bounding box center [248, 84] width 74 height 12
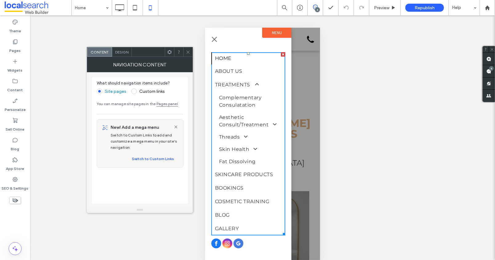
click at [134, 91] on span at bounding box center [134, 92] width 6 height 6
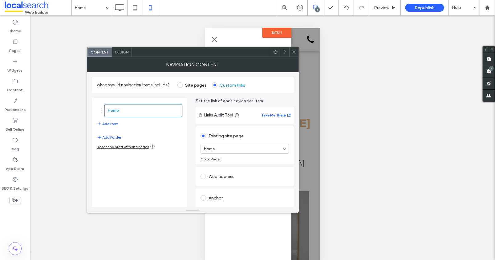
click at [294, 53] on icon at bounding box center [293, 52] width 5 height 5
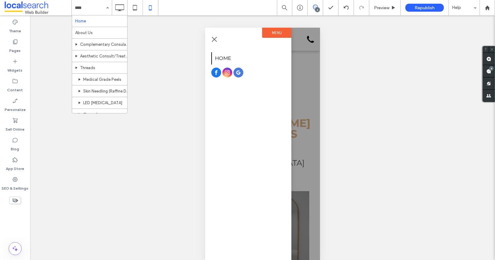
click at [375, 72] on div "Unhide? Yes Unhide? Yes Unhide? Yes Unhide? Yes Unhide? Yes Unhide? Yes Unhide?…" at bounding box center [262, 142] width 464 height 254
click at [213, 39] on span "menu" at bounding box center [213, 38] width 5 height 5
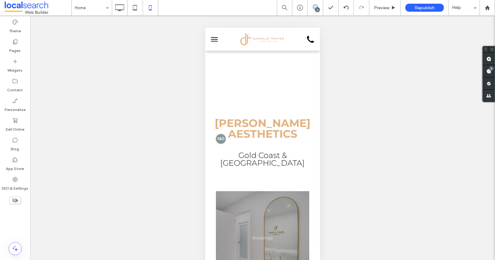
click at [214, 41] on span "menu" at bounding box center [213, 41] width 7 height 1
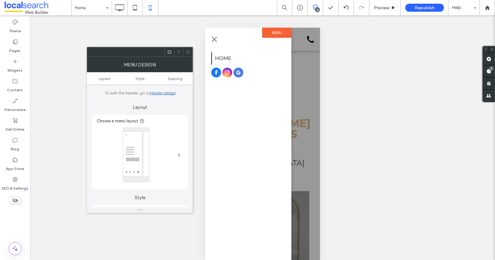
click at [216, 42] on button "menu" at bounding box center [214, 39] width 12 height 12
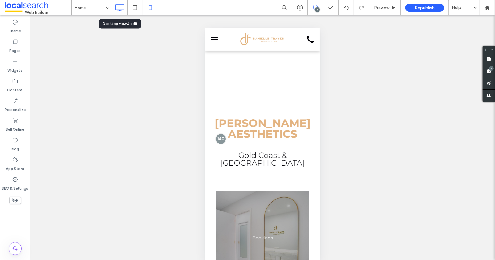
click at [118, 5] on icon at bounding box center [119, 8] width 12 height 12
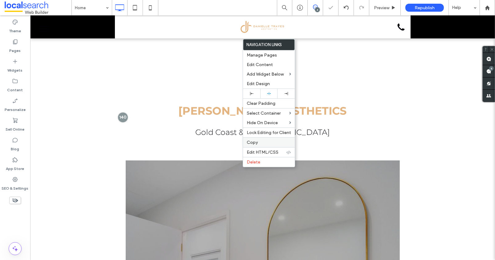
click at [263, 140] on label "Copy" at bounding box center [268, 142] width 44 height 5
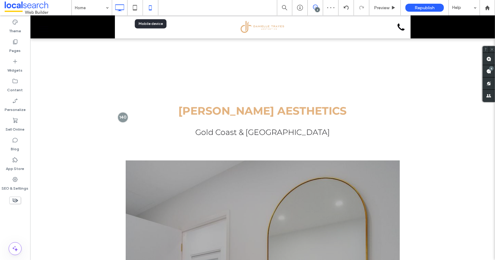
click at [152, 13] on icon at bounding box center [150, 8] width 12 height 12
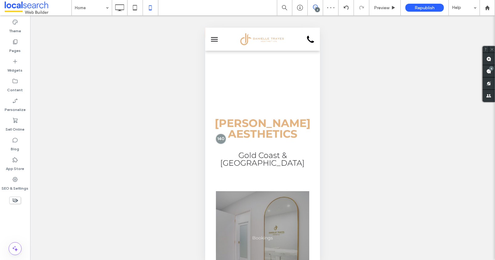
click at [211, 39] on button "menu" at bounding box center [214, 39] width 12 height 12
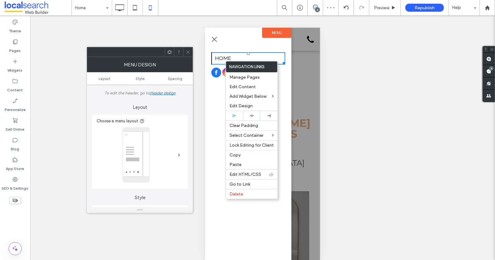
drag, startPoint x: 224, startPoint y: 61, endPoint x: 430, endPoint y: 88, distance: 207.7
click at [238, 164] on span "Paste" at bounding box center [235, 164] width 12 height 5
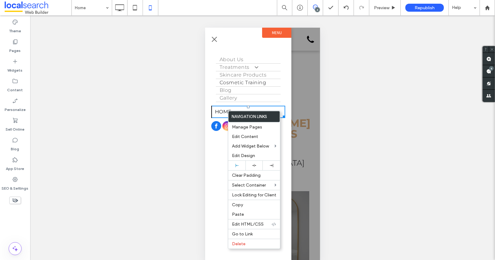
click at [238, 83] on span "Cosmetic Training" at bounding box center [242, 82] width 46 height 7
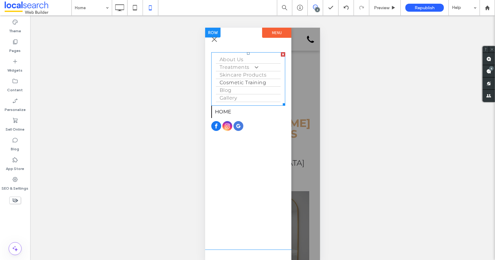
click at [239, 82] on span "Cosmetic Training" at bounding box center [242, 82] width 46 height 7
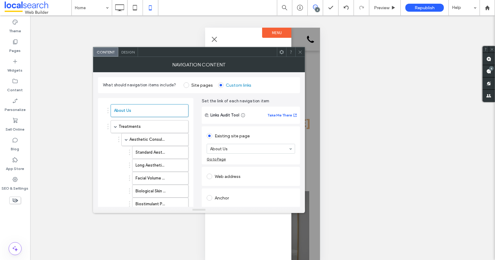
click at [127, 56] on div "Design" at bounding box center [128, 51] width 20 height 9
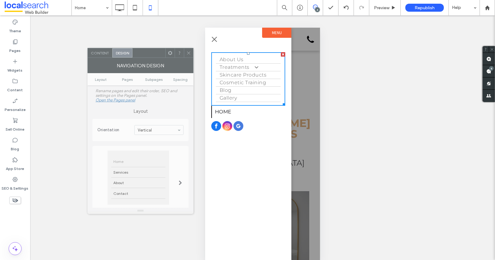
drag, startPoint x: 146, startPoint y: 51, endPoint x: 107, endPoint y: 77, distance: 47.5
click at [132, 48] on div at bounding box center [148, 52] width 33 height 9
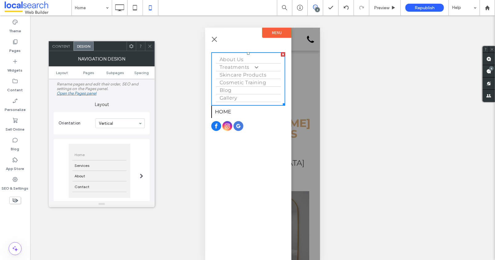
click at [101, 148] on div "Home Services About Contact" at bounding box center [100, 171] width 62 height 54
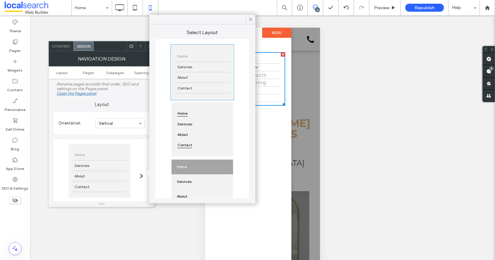
click at [184, 140] on span "Contact" at bounding box center [184, 145] width 19 height 10
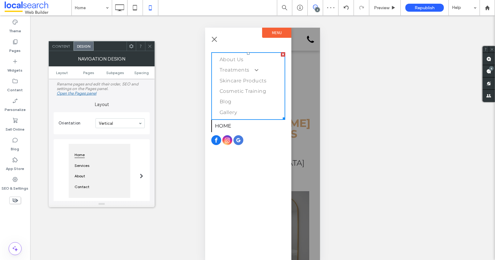
click at [239, 123] on link "Home" at bounding box center [248, 126] width 74 height 12
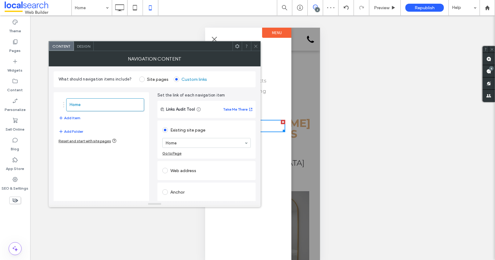
click at [257, 47] on icon at bounding box center [255, 46] width 5 height 5
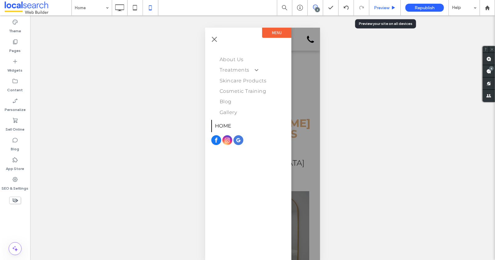
click at [385, 1] on div "Preview" at bounding box center [384, 7] width 31 height 15
click at [385, 10] on span "Preview" at bounding box center [381, 7] width 15 height 5
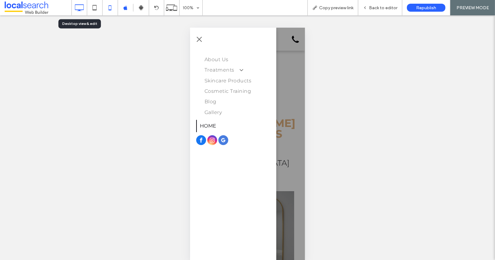
click at [82, 8] on icon at bounding box center [79, 8] width 12 height 12
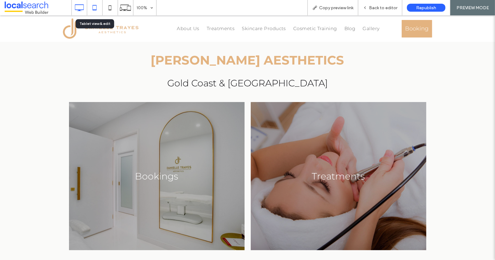
click at [94, 7] on icon at bounding box center [94, 8] width 12 height 12
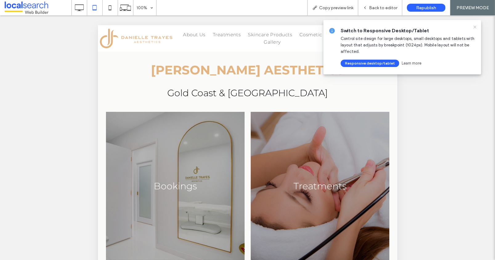
click at [475, 26] on icon at bounding box center [474, 27] width 5 height 5
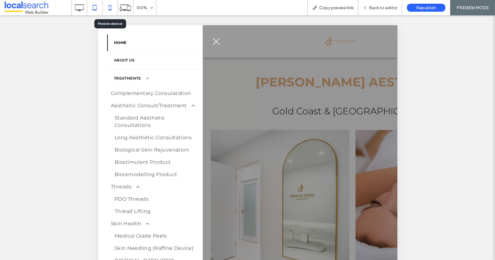
click at [109, 7] on use at bounding box center [110, 7] width 3 height 5
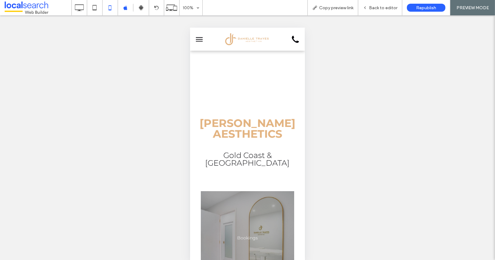
click at [200, 39] on button "menu" at bounding box center [199, 39] width 12 height 12
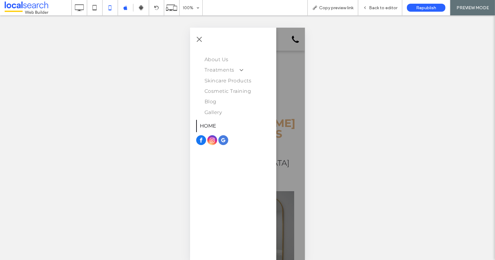
click at [214, 126] on span "Home" at bounding box center [207, 125] width 17 height 7
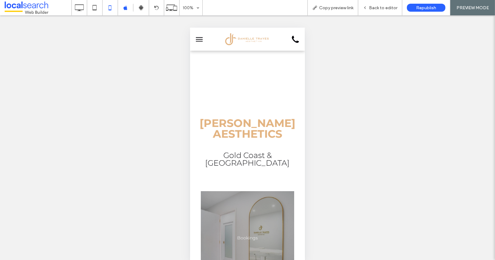
click at [379, 5] on div at bounding box center [247, 130] width 495 height 260
click at [383, 7] on span "Back to editor" at bounding box center [383, 7] width 28 height 5
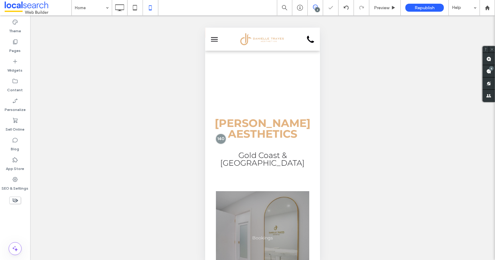
click at [213, 42] on button "menu" at bounding box center [214, 39] width 12 height 12
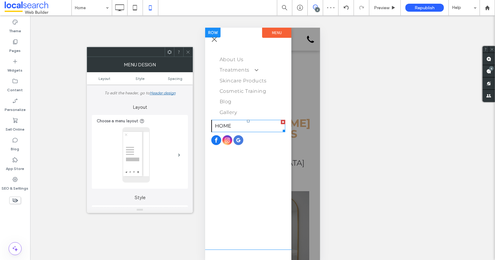
drag, startPoint x: 282, startPoint y: 121, endPoint x: 487, endPoint y: 149, distance: 206.6
click at [282, 121] on div at bounding box center [282, 122] width 4 height 4
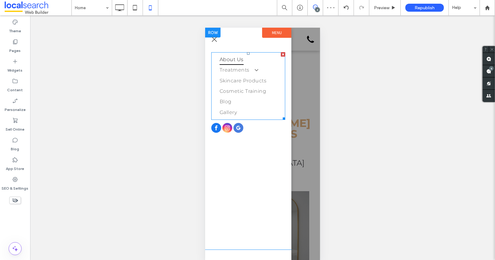
click at [252, 61] on link "About Us" at bounding box center [247, 59] width 65 height 10
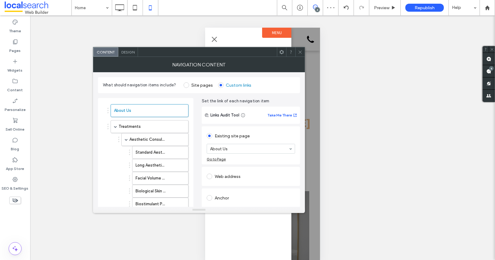
click at [123, 54] on span "Design" at bounding box center [127, 52] width 13 height 5
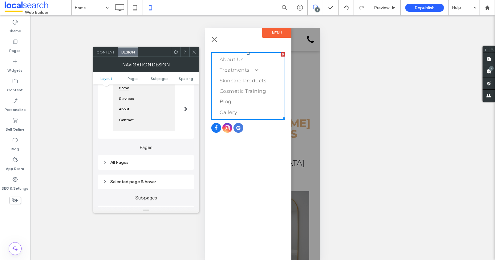
scroll to position [74, 0]
click at [132, 111] on div "About" at bounding box center [144, 108] width 54 height 10
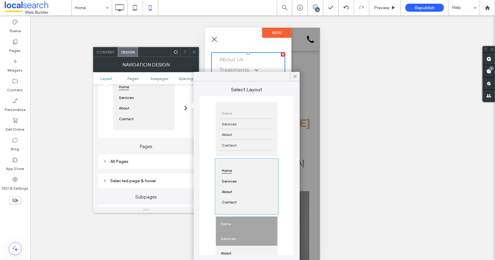
click at [235, 236] on span "Services" at bounding box center [227, 239] width 19 height 10
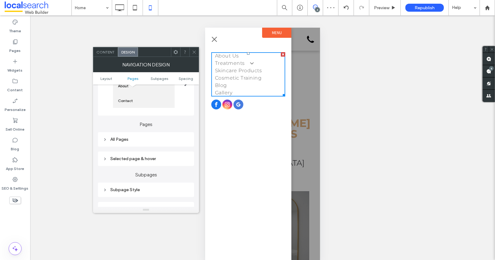
scroll to position [148, 0]
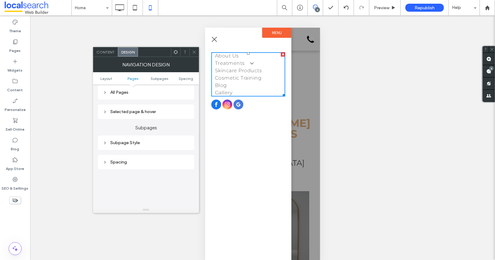
click at [126, 144] on div "Subpage Style" at bounding box center [146, 142] width 86 height 5
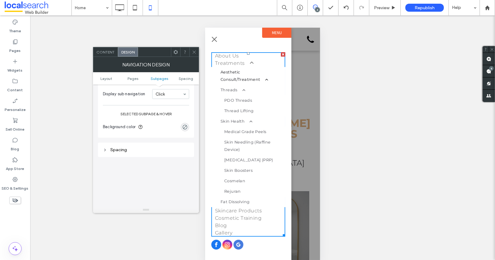
scroll to position [254, 0]
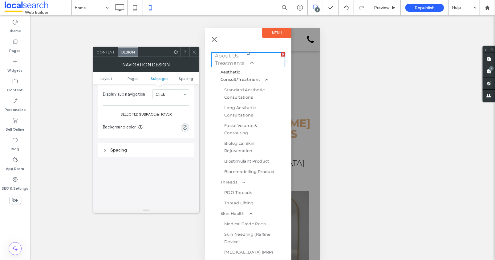
click at [194, 50] on icon at bounding box center [194, 52] width 5 height 5
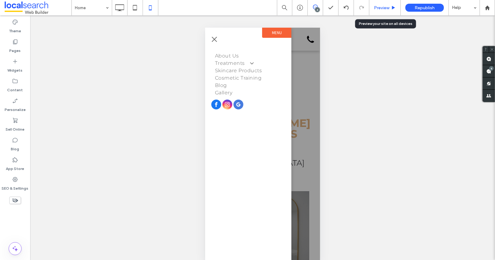
click at [391, 4] on div "Preview" at bounding box center [384, 7] width 31 height 15
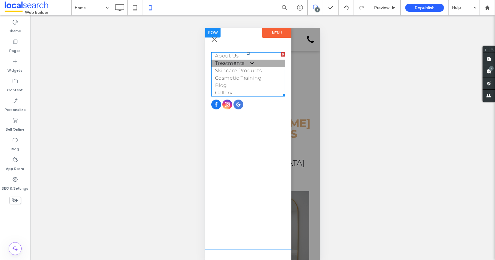
click at [249, 63] on span at bounding box center [248, 63] width 10 height 6
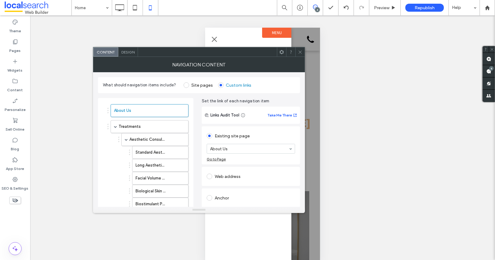
drag, startPoint x: 300, startPoint y: 52, endPoint x: 101, endPoint y: 20, distance: 201.7
click at [300, 52] on icon at bounding box center [300, 52] width 5 height 5
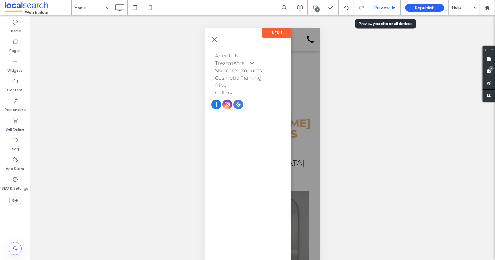
click at [384, 6] on span "Preview" at bounding box center [381, 7] width 15 height 5
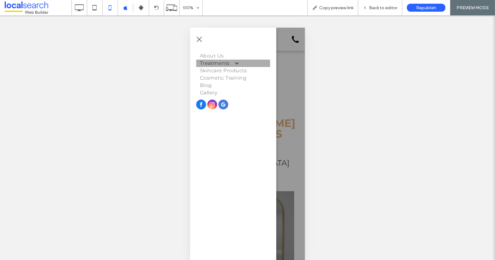
click at [236, 63] on span at bounding box center [233, 63] width 10 height 6
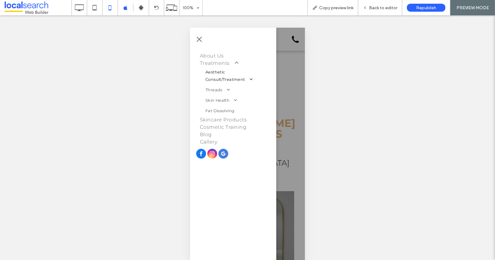
click at [250, 78] on span at bounding box center [247, 79] width 8 height 5
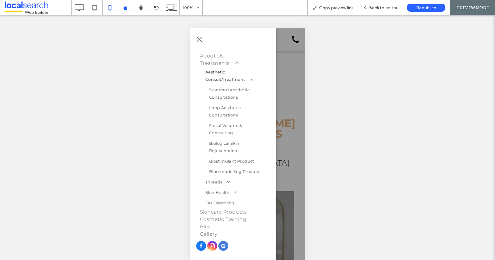
click at [250, 78] on span at bounding box center [247, 79] width 8 height 5
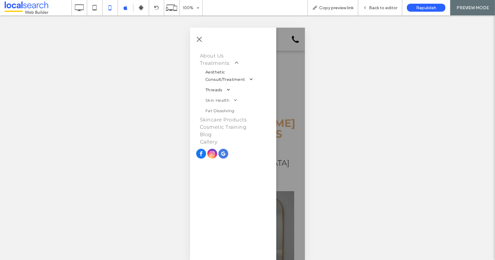
click at [226, 90] on span at bounding box center [225, 89] width 8 height 5
click at [227, 90] on span at bounding box center [225, 89] width 8 height 5
click at [246, 78] on span at bounding box center [247, 79] width 8 height 5
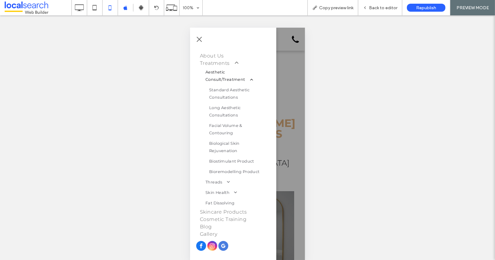
click at [198, 39] on span "menu" at bounding box center [198, 39] width 7 height 1
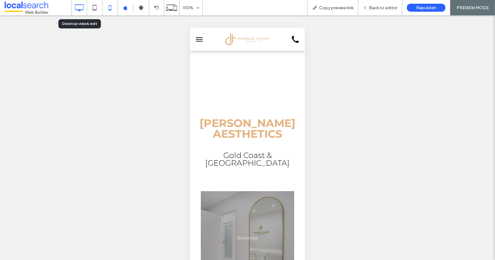
click at [76, 8] on icon at bounding box center [79, 8] width 12 height 12
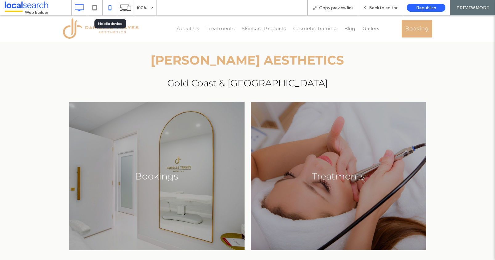
click at [109, 6] on use at bounding box center [110, 7] width 3 height 5
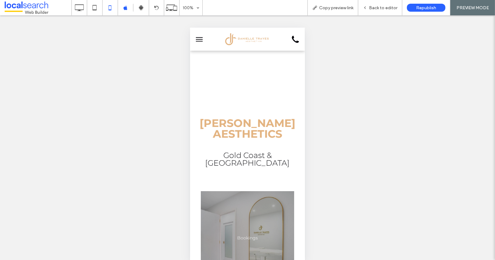
click at [196, 39] on button "menu" at bounding box center [199, 39] width 12 height 12
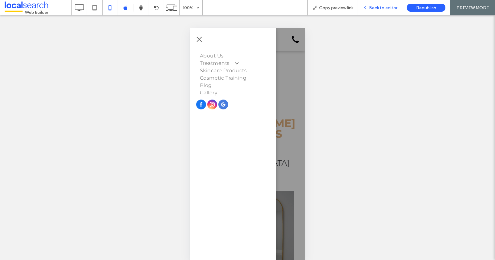
click at [384, 9] on span "Back to editor" at bounding box center [383, 7] width 28 height 5
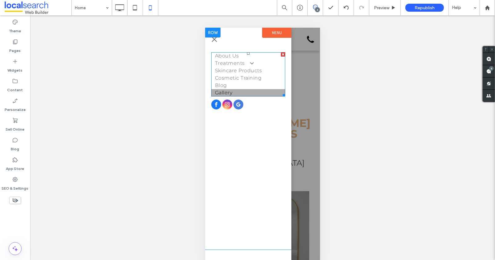
click at [244, 92] on link "Gallery" at bounding box center [248, 92] width 74 height 7
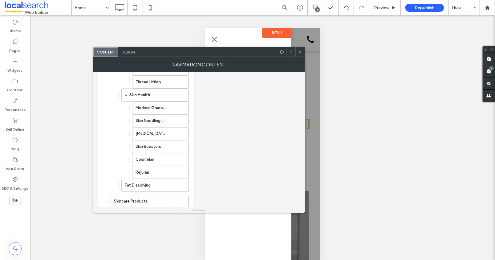
scroll to position [255, 0]
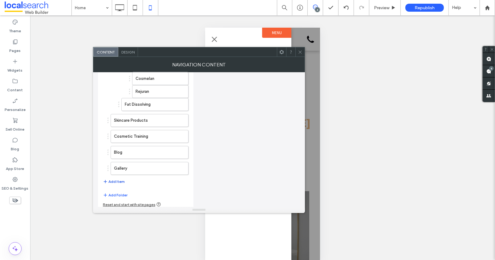
click at [112, 179] on button "Add Item" at bounding box center [114, 181] width 22 height 7
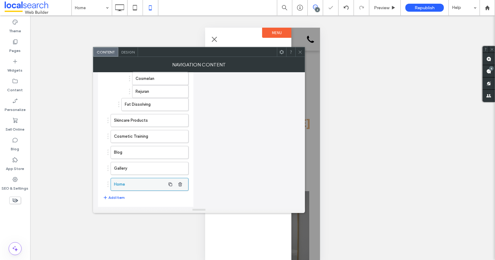
click at [139, 182] on label "Home" at bounding box center [139, 184] width 51 height 12
click at [121, 180] on label "Home" at bounding box center [139, 184] width 51 height 12
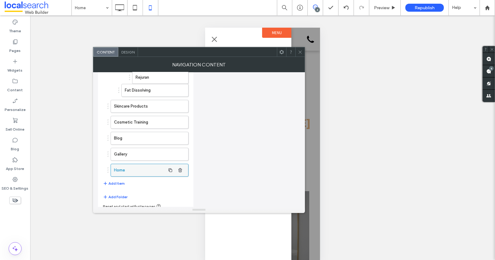
scroll to position [271, 0]
click at [128, 165] on label "Home" at bounding box center [139, 168] width 51 height 12
click at [143, 165] on label "Home" at bounding box center [139, 168] width 51 height 12
click at [122, 166] on label "Home" at bounding box center [139, 168] width 51 height 12
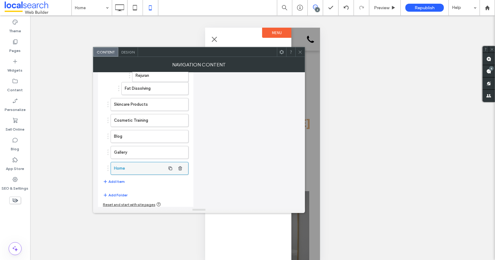
click at [122, 166] on label "Home" at bounding box center [139, 168] width 51 height 12
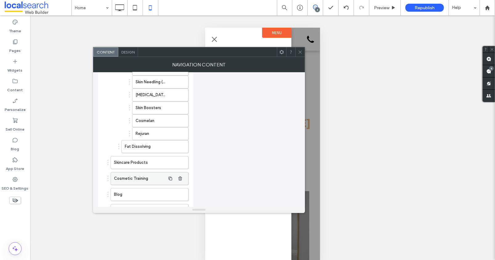
scroll to position [255, 0]
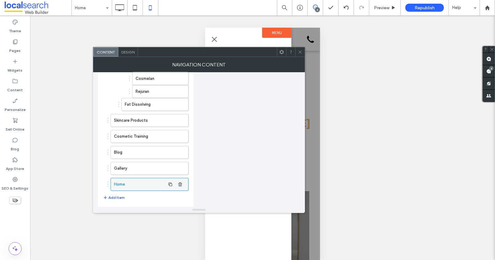
click at [120, 181] on label "Home" at bounding box center [139, 184] width 51 height 12
click at [135, 182] on label "Home" at bounding box center [139, 184] width 51 height 12
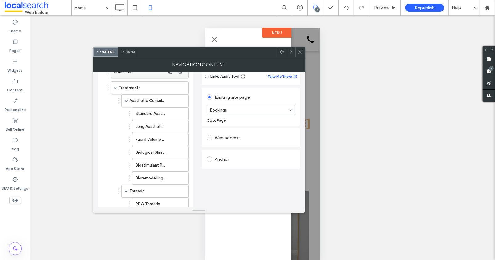
scroll to position [0, 0]
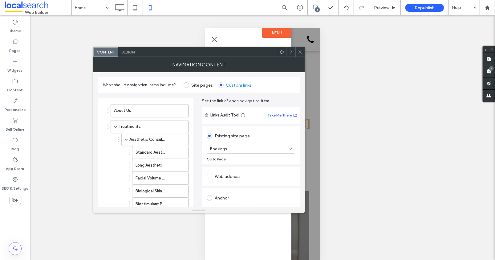
click at [299, 51] on use at bounding box center [299, 51] width 3 height 3
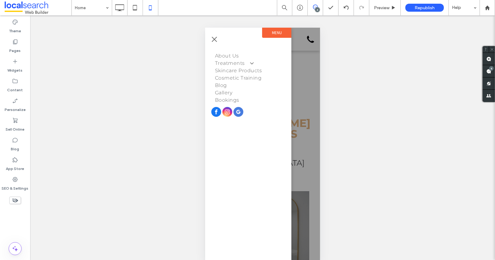
click at [214, 39] on span "menu" at bounding box center [213, 38] width 5 height 5
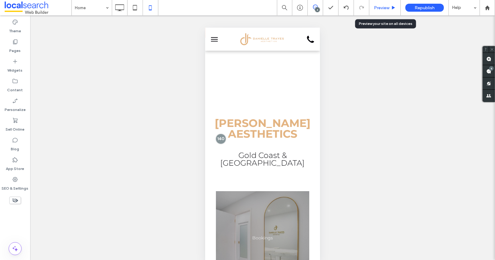
click at [386, 8] on span "Preview" at bounding box center [381, 7] width 15 height 5
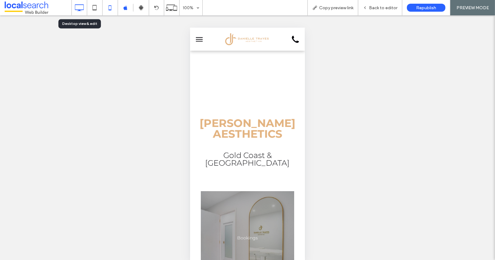
click at [78, 6] on icon at bounding box center [79, 8] width 12 height 12
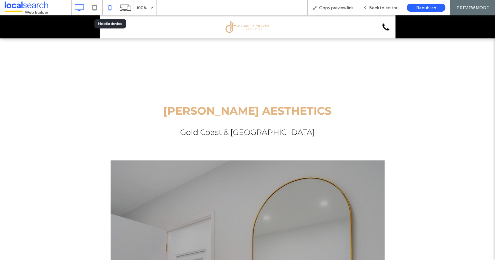
click at [109, 6] on icon at bounding box center [110, 8] width 12 height 12
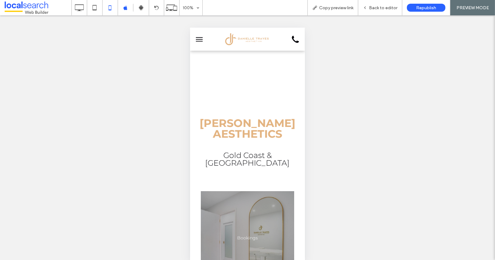
click at [200, 39] on span "menu" at bounding box center [198, 39] width 7 height 1
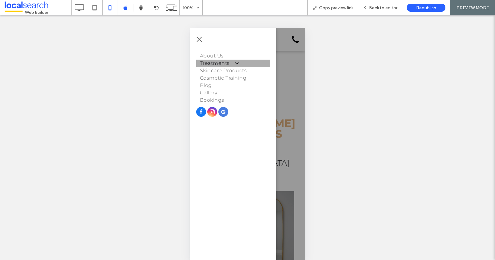
click at [237, 63] on span at bounding box center [233, 63] width 10 height 6
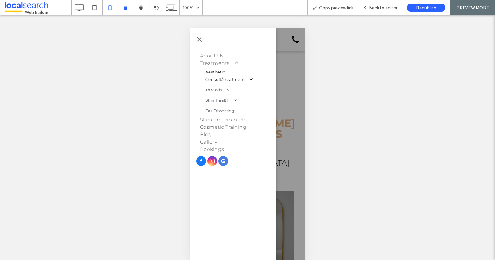
click at [249, 78] on span at bounding box center [247, 79] width 8 height 5
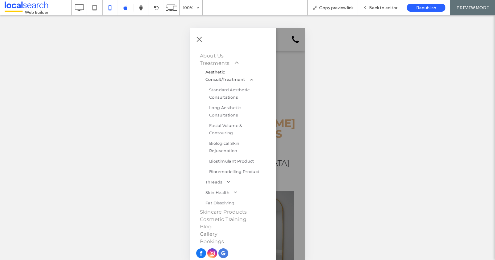
click at [250, 79] on span at bounding box center [247, 79] width 8 height 5
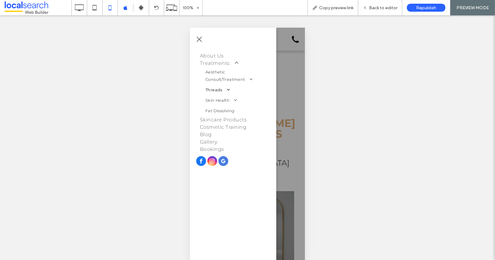
click at [228, 89] on span at bounding box center [225, 89] width 8 height 5
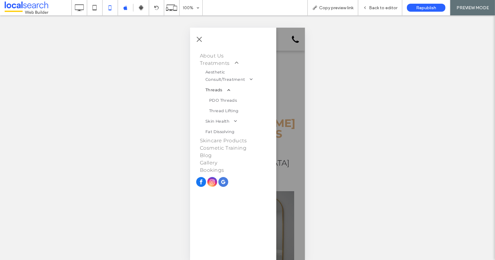
click at [228, 89] on span at bounding box center [225, 89] width 8 height 5
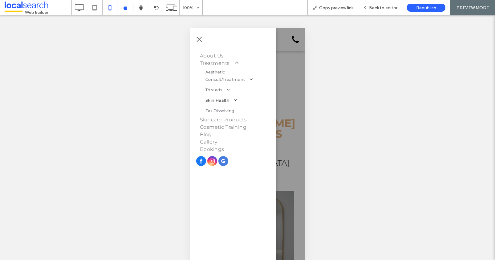
click at [236, 99] on span at bounding box center [232, 100] width 8 height 5
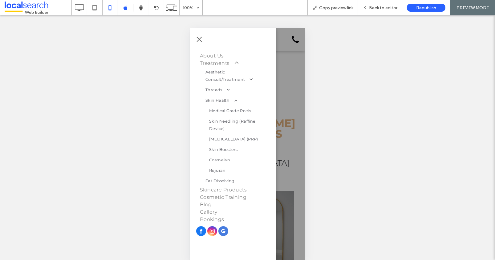
click at [199, 39] on span "menu" at bounding box center [198, 38] width 5 height 5
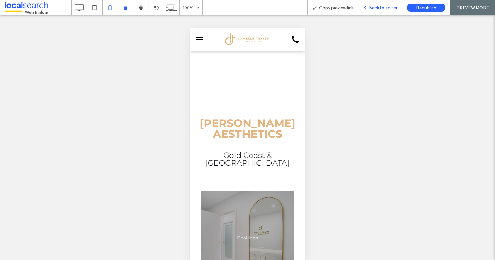
click at [377, 9] on span "Back to editor" at bounding box center [383, 7] width 28 height 5
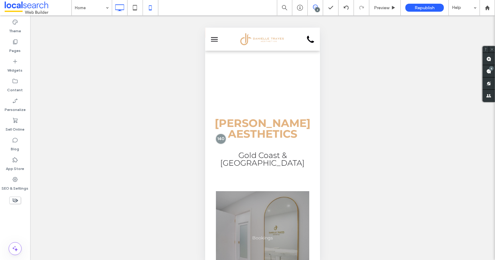
click at [120, 8] on icon at bounding box center [119, 8] width 12 height 12
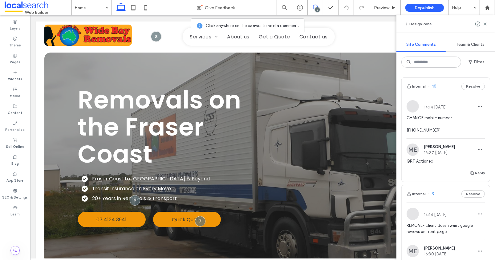
click at [315, 9] on icon at bounding box center [315, 7] width 5 height 5
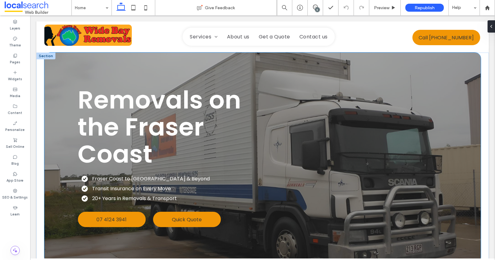
click at [210, 78] on div "Removals on the Fraser Coast Fraser Coast to [GEOGRAPHIC_DATA] & Beyond Transit…" at bounding box center [262, 158] width 369 height 211
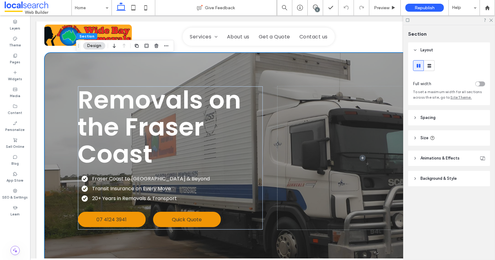
click at [315, 9] on div "5" at bounding box center [317, 9] width 5 height 5
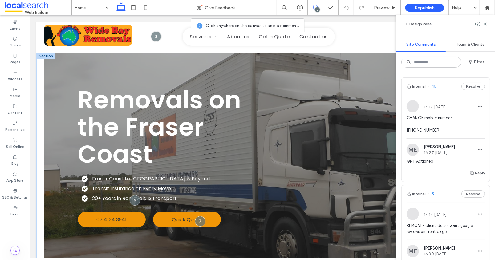
click at [258, 69] on div "Removals on the Fraser Coast Fraser Coast to [GEOGRAPHIC_DATA] & Beyond Transit…" at bounding box center [262, 158] width 369 height 211
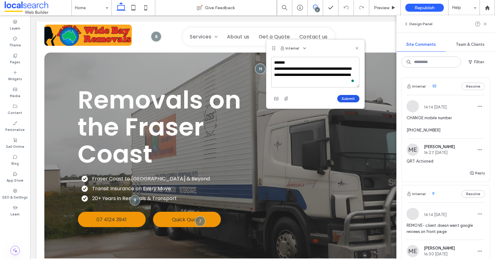
type textarea "**********"
click at [349, 98] on button "Submit" at bounding box center [348, 98] width 22 height 7
